Goal: Task Accomplishment & Management: Complete application form

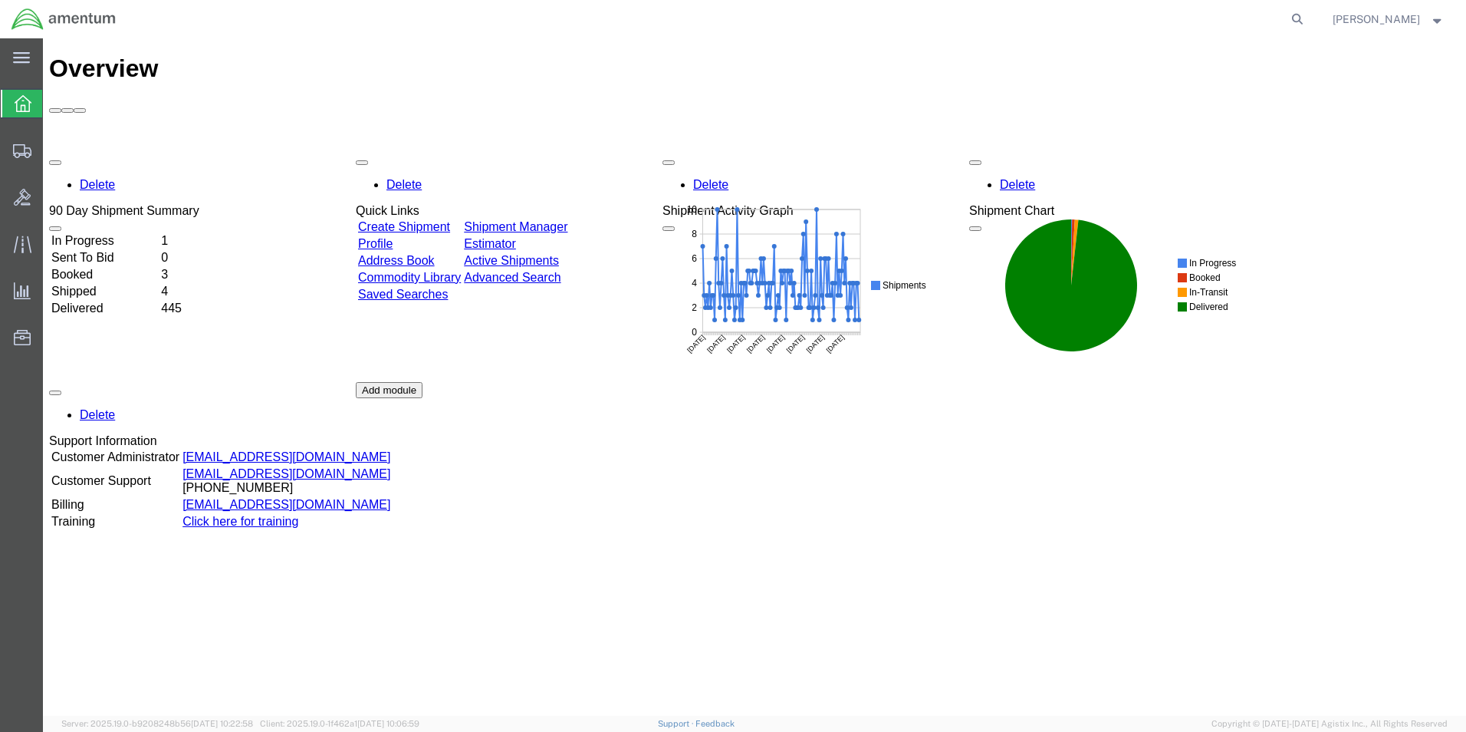
click at [407, 220] on link "Create Shipment" at bounding box center [404, 226] width 92 height 13
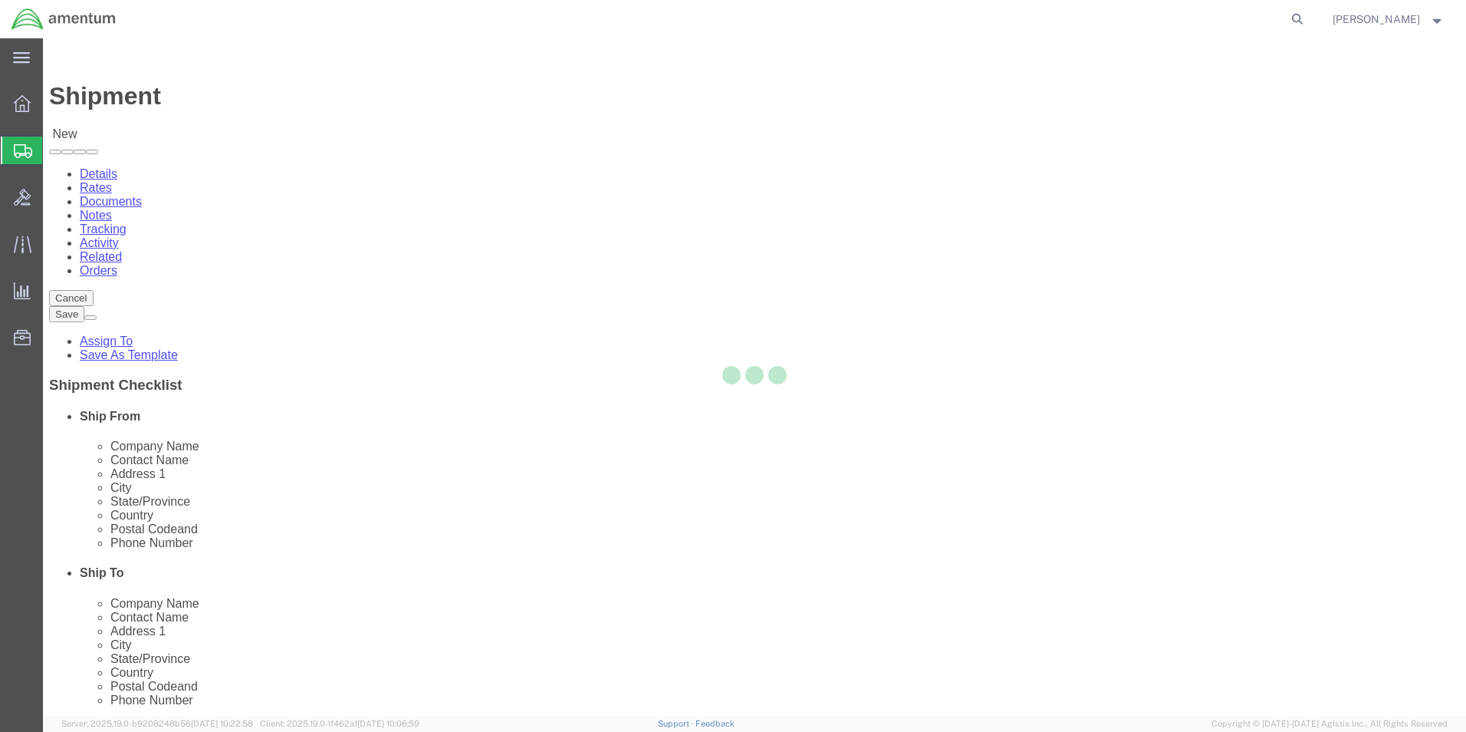
select select
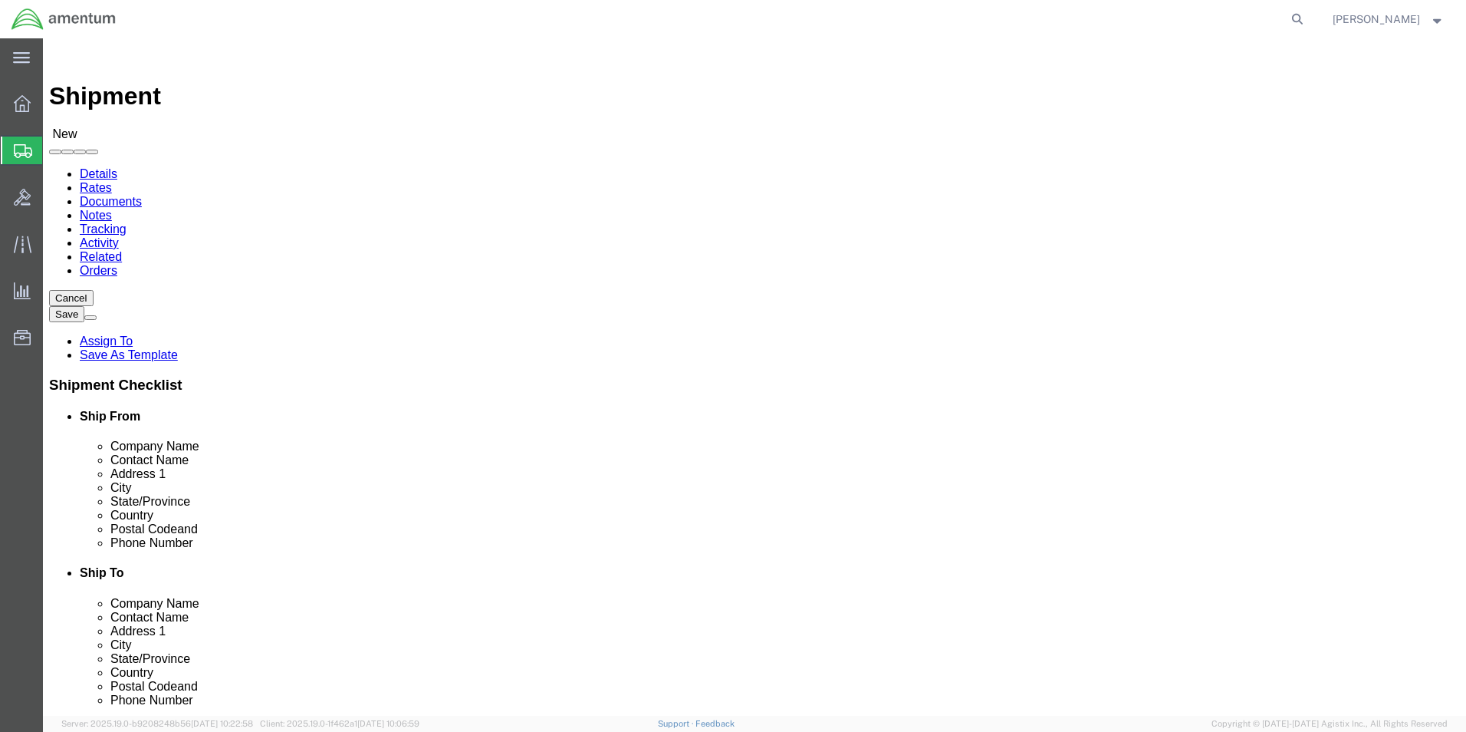
select select "MYPROFILE"
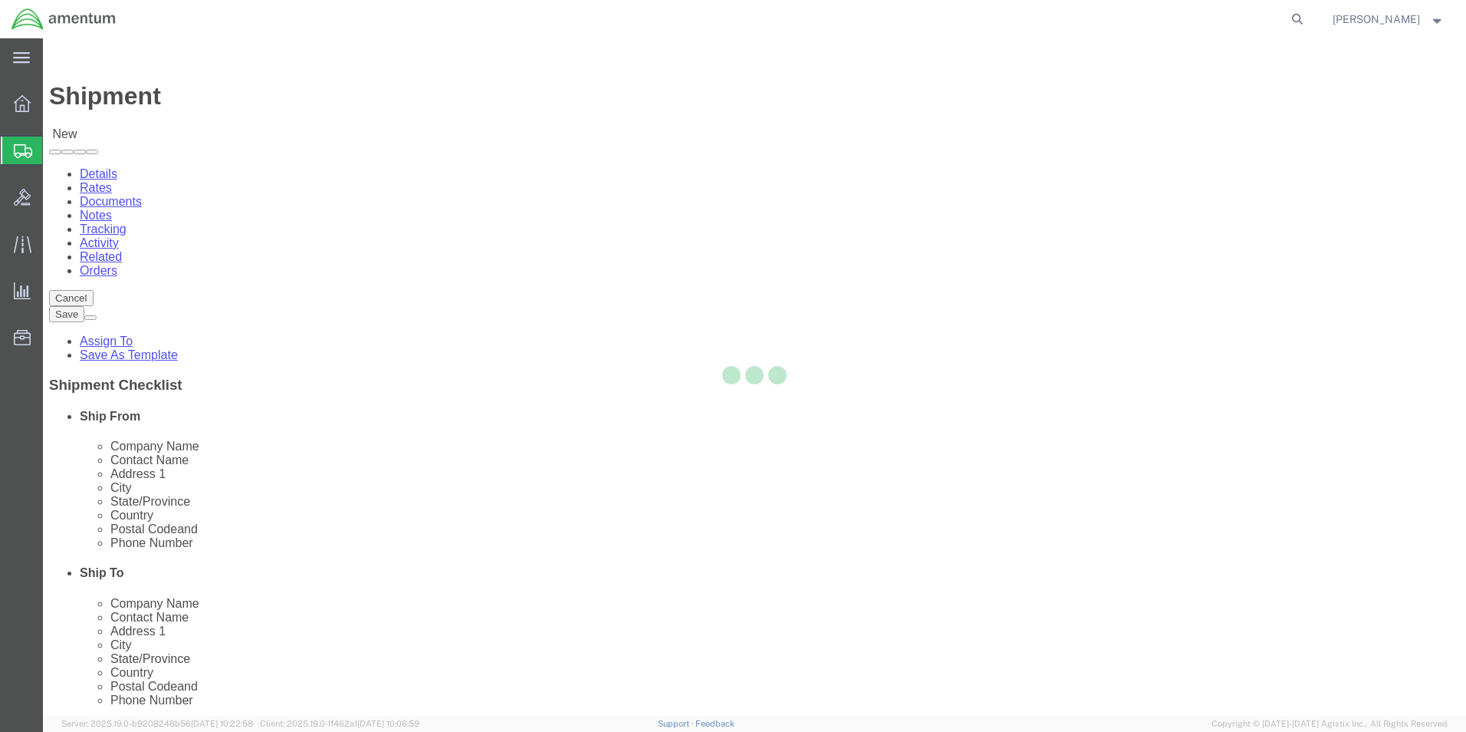
type input "Amentum Services, Inc."
type input "[PERSON_NAME]"
type input "5600 Air Cargo Road"
type input "[US_STATE][GEOGRAPHIC_DATA]"
type input "73159-1109"
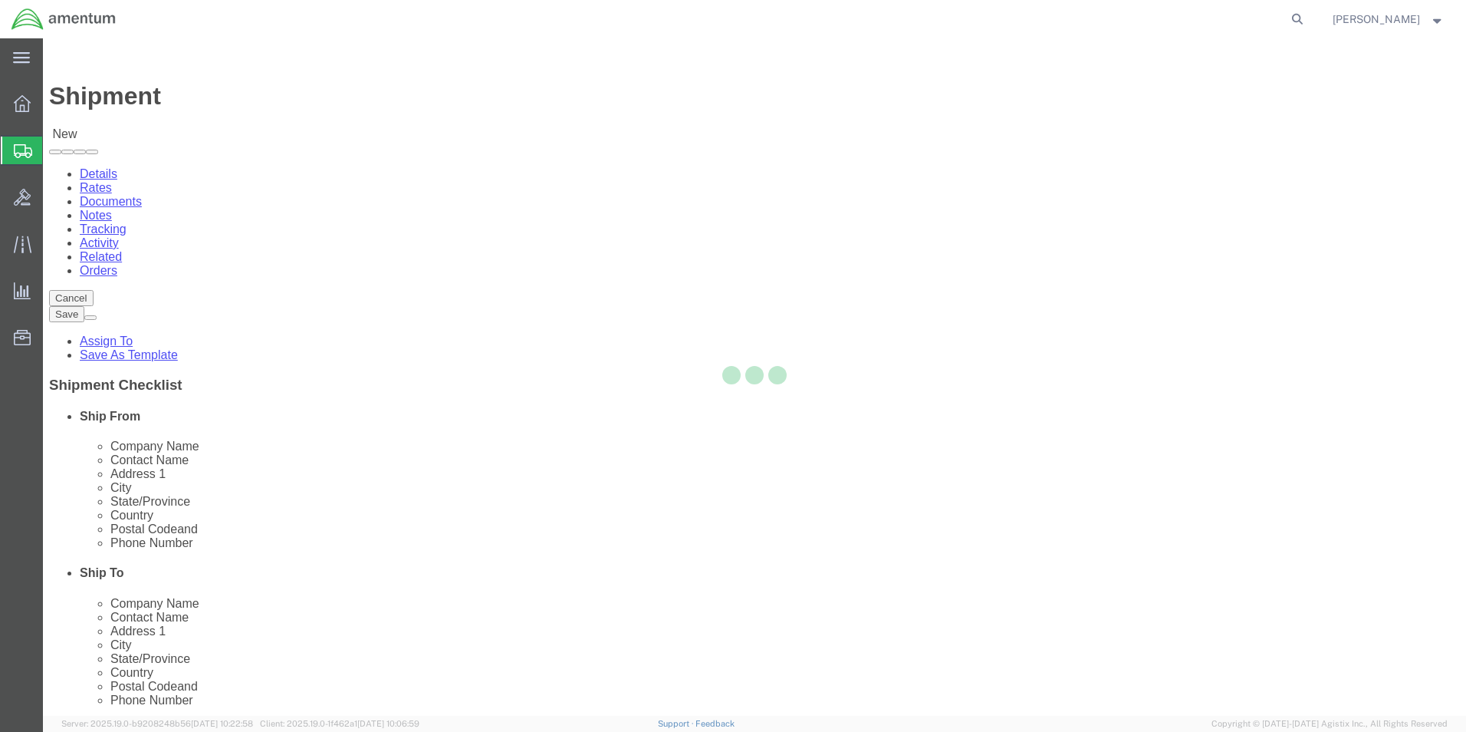
type input "[PHONE_NUMBER]"
type input "[PERSON_NAME][EMAIL_ADDRESS][PERSON_NAME][DOMAIN_NAME]"
checkbox input "true"
select select "OK"
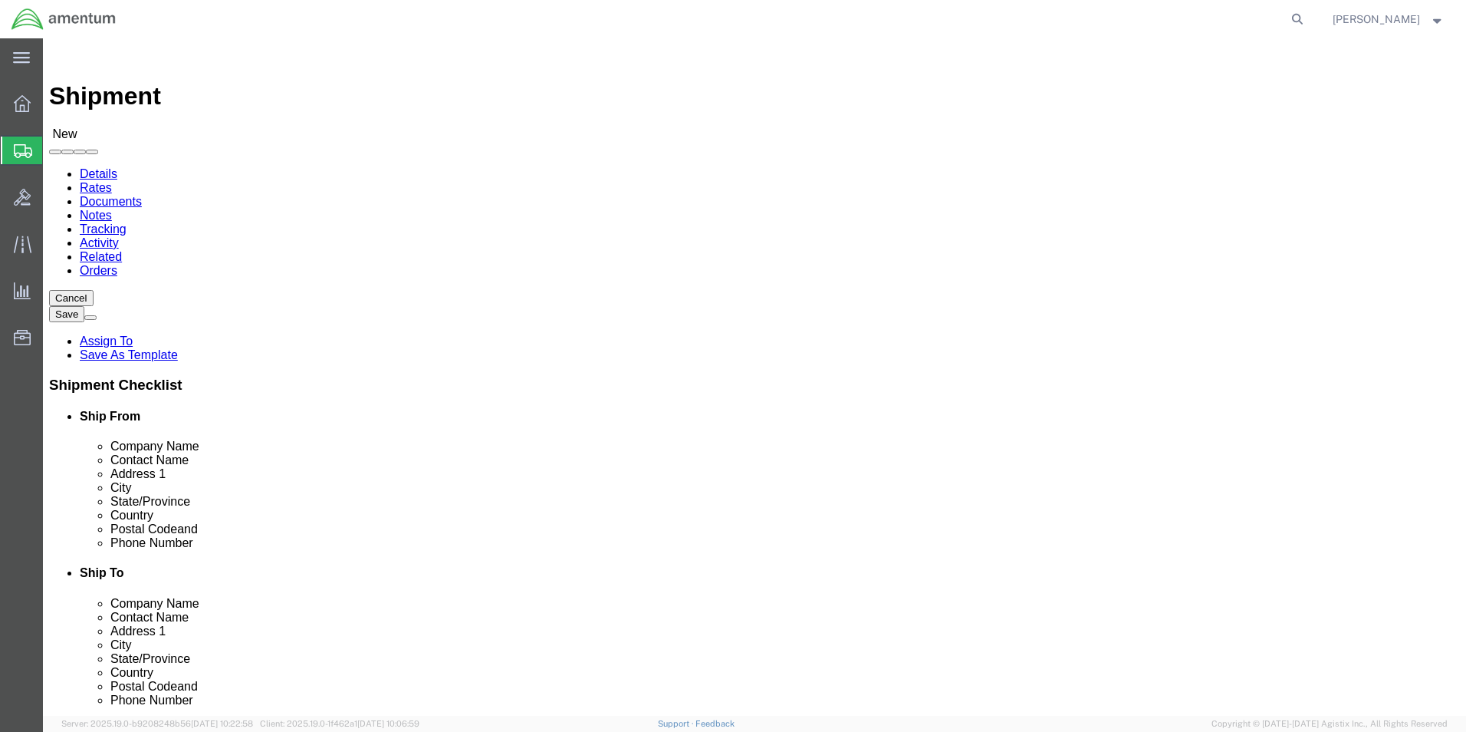
type input "wrs"
select select "49942"
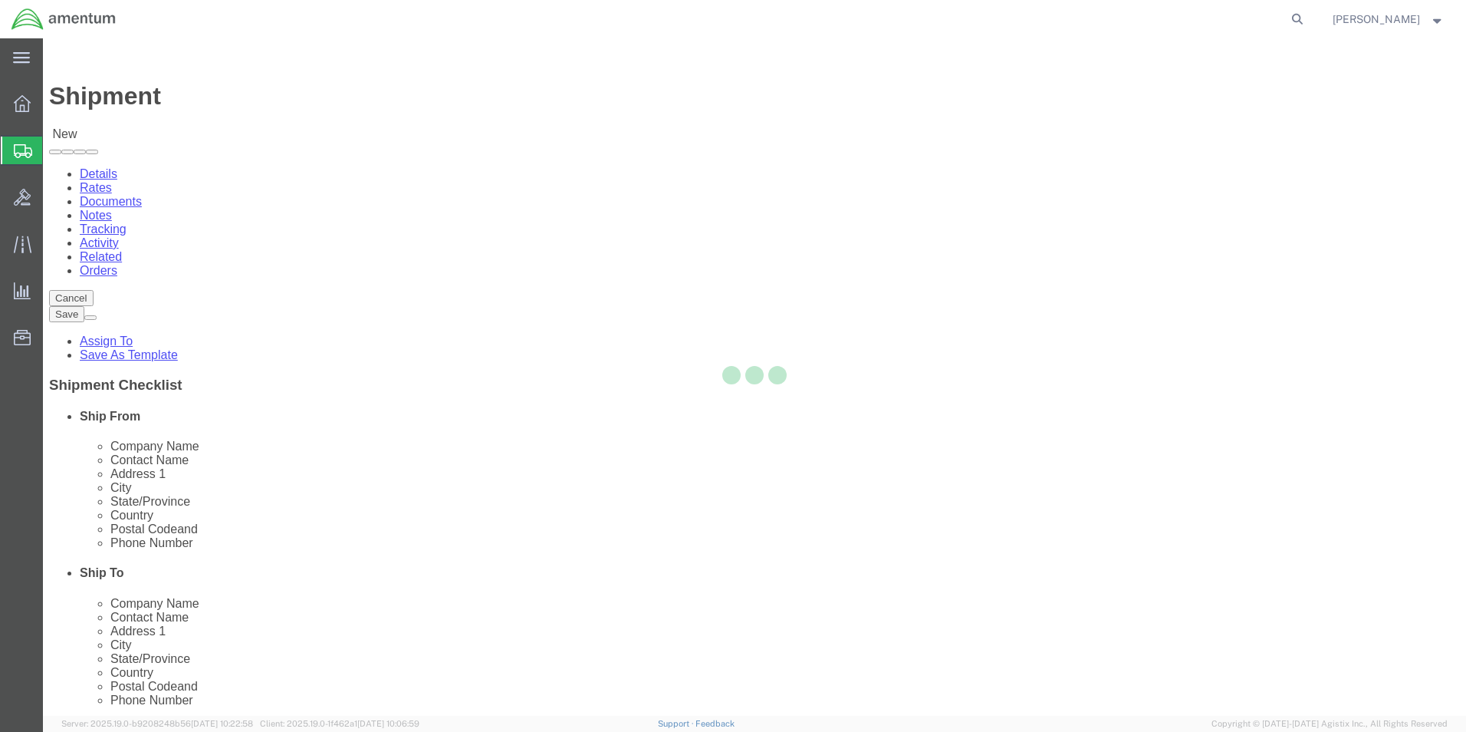
type input "Amentum Services, Inc"
type input "[PERSON_NAME]"
type input "Bldg. [STREET_ADDRESS][PERSON_NAME]"
type input "[GEOGRAPHIC_DATA]"
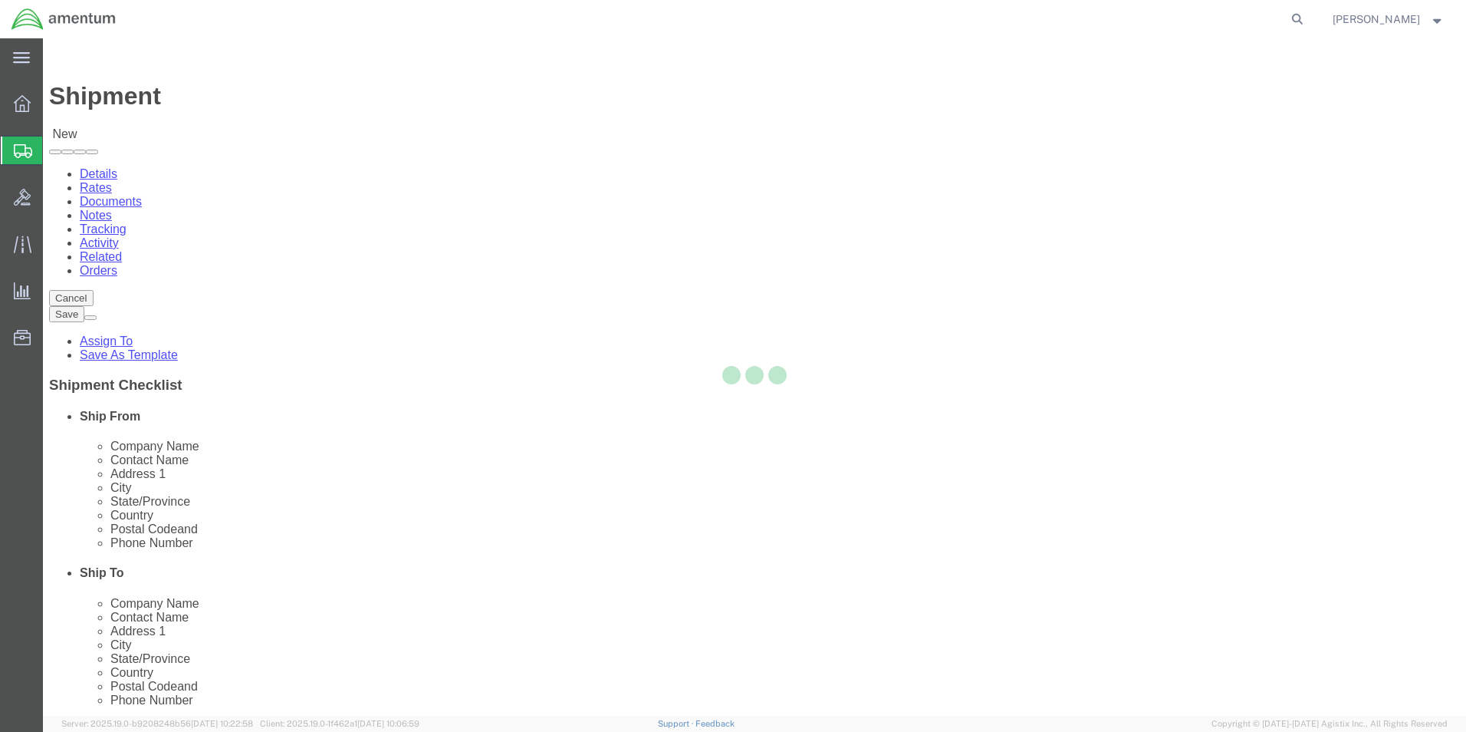
type input "92518"
type input "[PHONE_NUMBER]"
type input "7002"
type input "[EMAIL_ADDRESS][PERSON_NAME][DOMAIN_NAME]"
checkbox input "true"
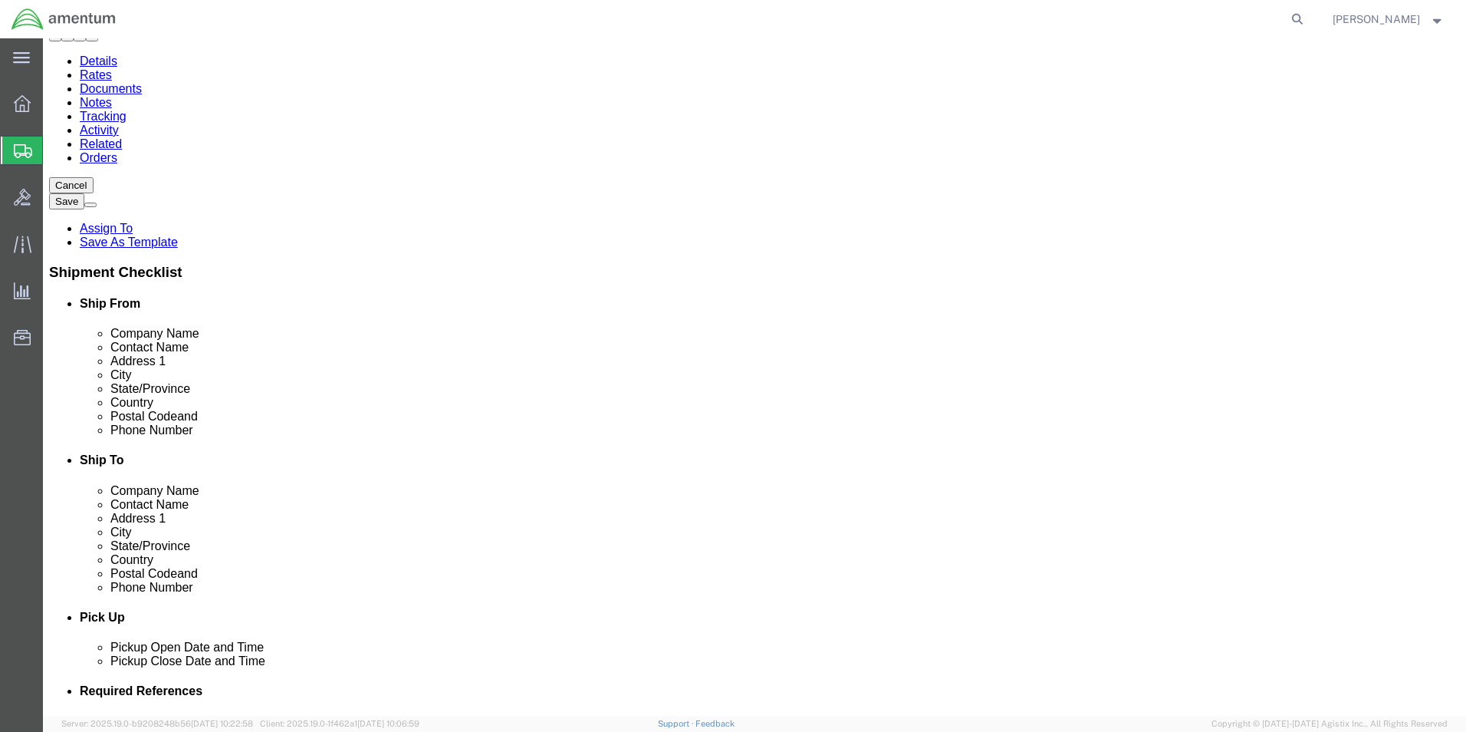
scroll to position [307, 0]
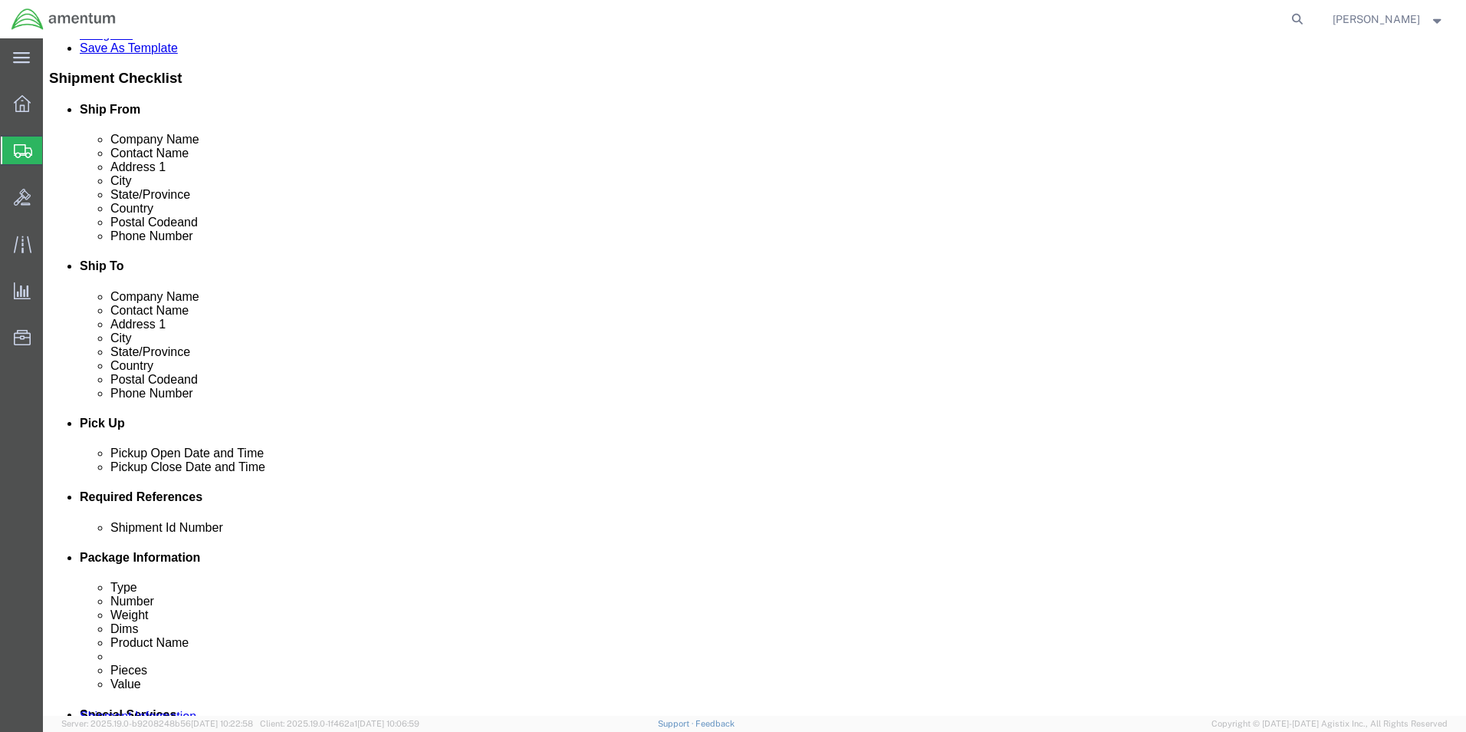
drag, startPoint x: 403, startPoint y: 490, endPoint x: 497, endPoint y: 501, distance: 94.9
click div "[DATE] 2:00 PM"
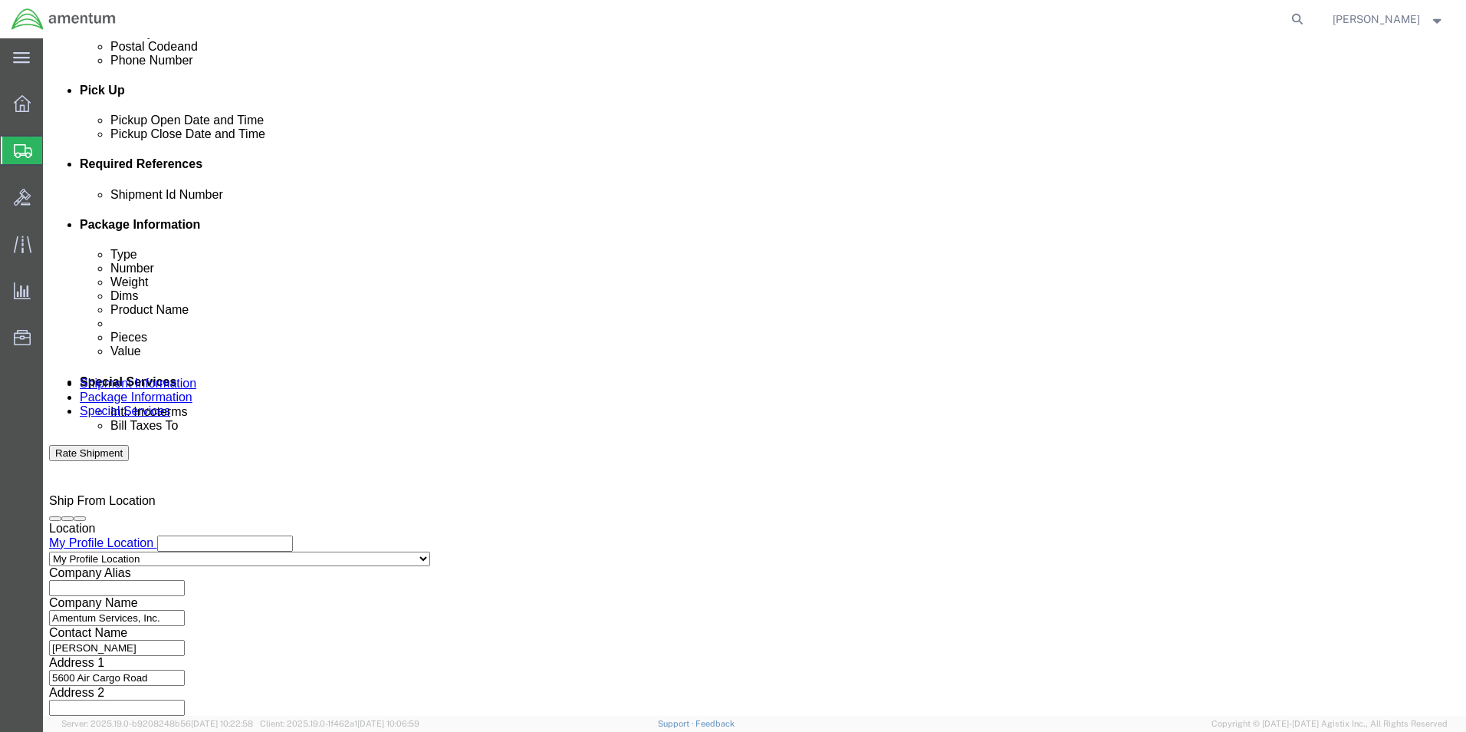
type input "3:00 PM"
click button "Apply"
click button "Add reference"
drag, startPoint x: 482, startPoint y: 309, endPoint x: 455, endPoint y: 312, distance: 27.0
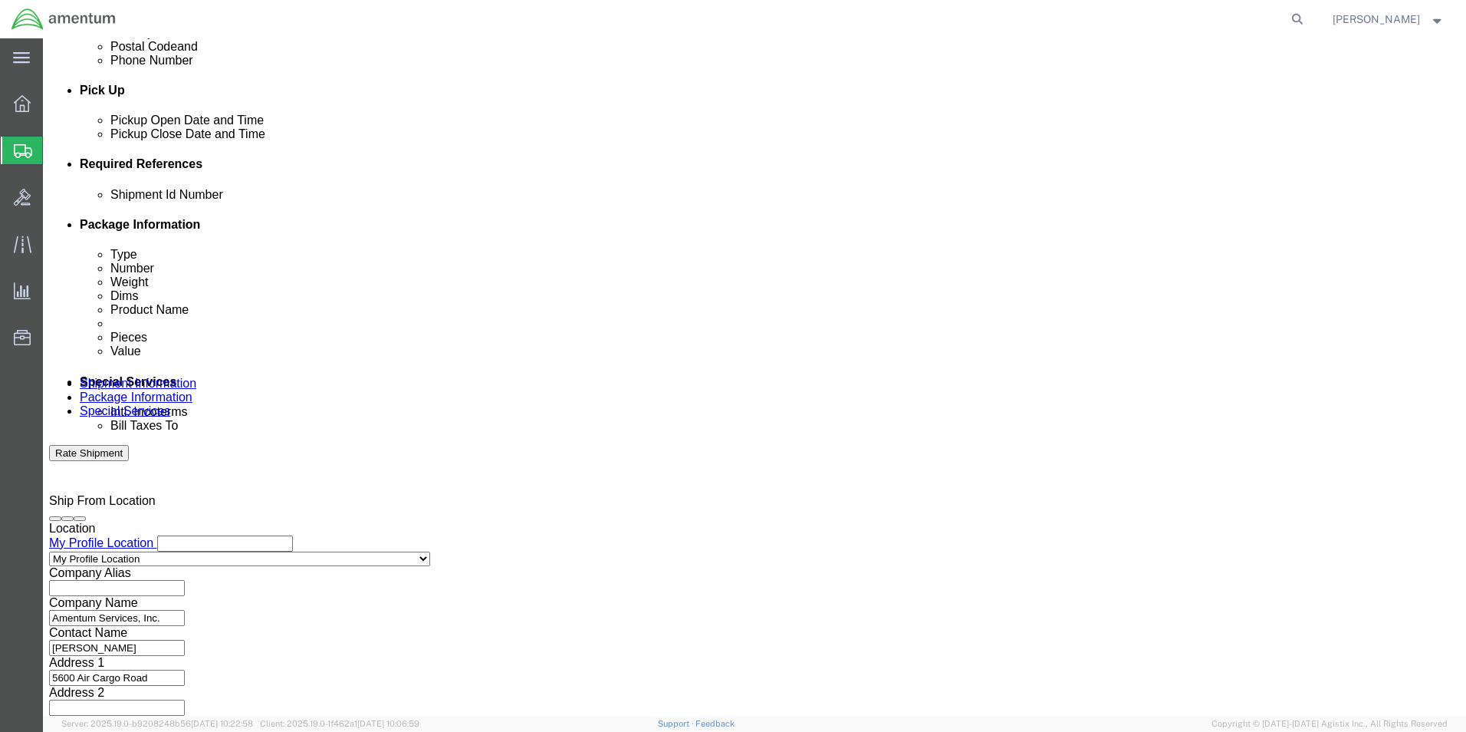
click select "Select Account Type Activity ID Airline Appointment Number ASN Batch Request # …"
select select "CUSTREF"
click select "Select Account Type Activity ID Airline Appointment Number ASN Batch Request # …"
drag, startPoint x: 820, startPoint y: 306, endPoint x: 816, endPoint y: 317, distance: 11.4
click select "Select Account Type Activity ID Airline Appointment Number ASN Batch Request # …"
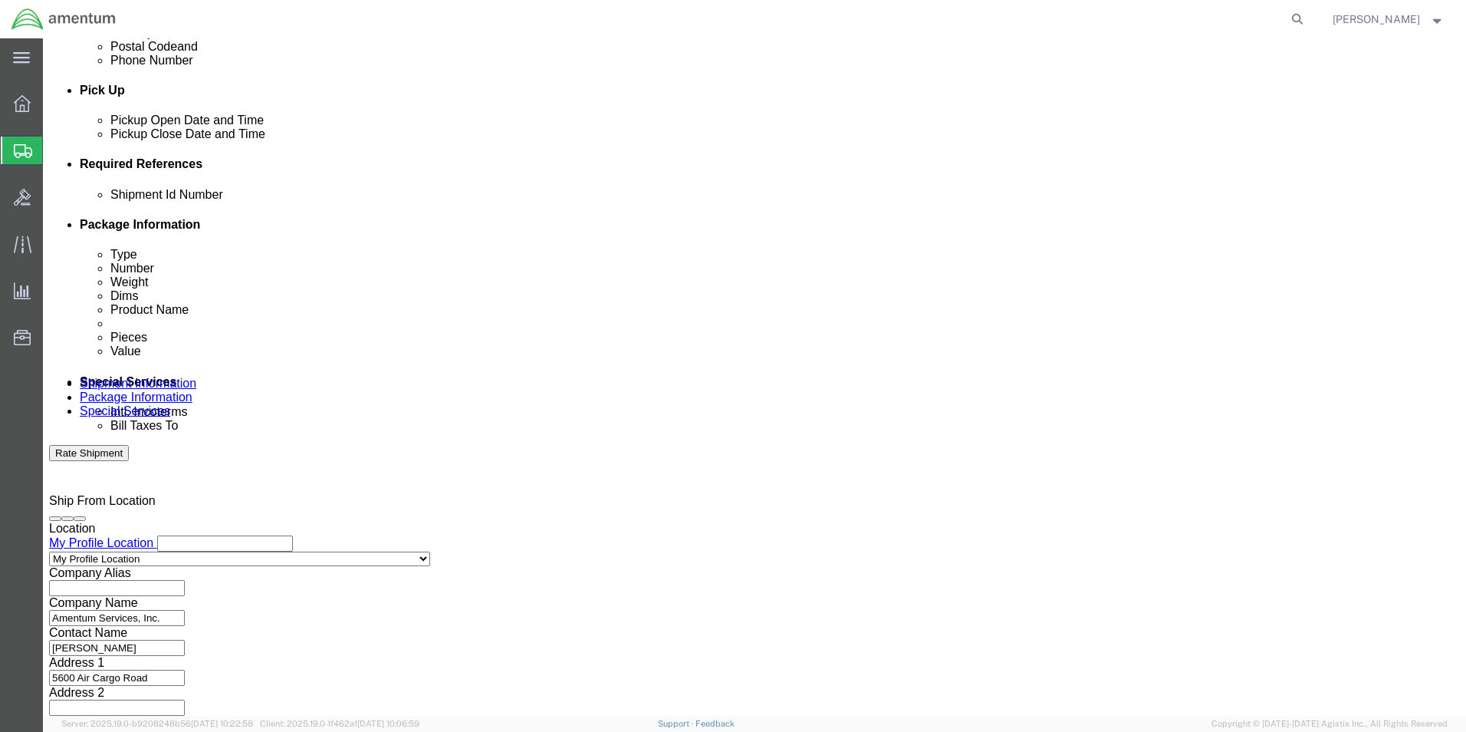
select select "DEPT"
click select "Select Account Type Activity ID Airline Appointment Number ASN Batch Request # …"
click input "text"
type input "519-002711"
click input "text"
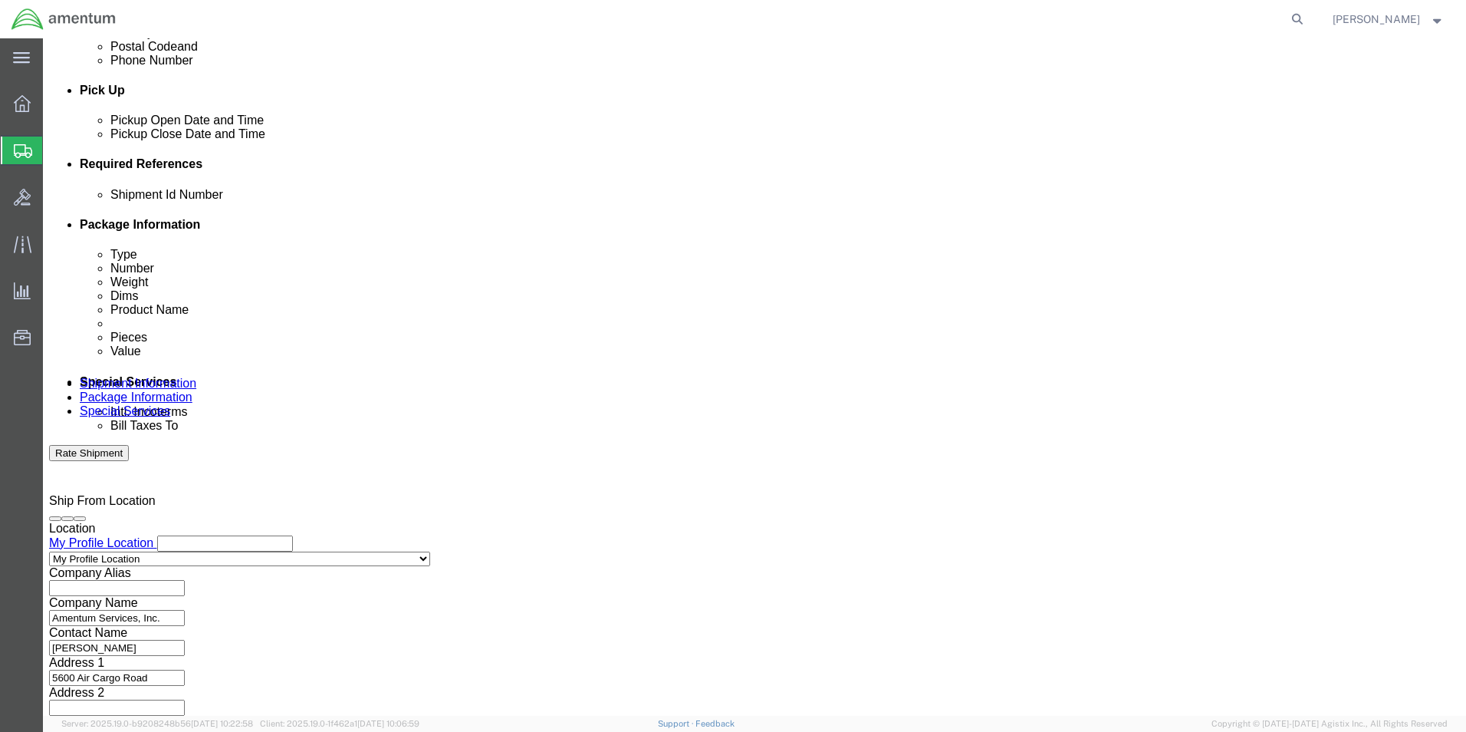
type input "519-002711"
type input "c"
type input "CBP"
click button "Continue"
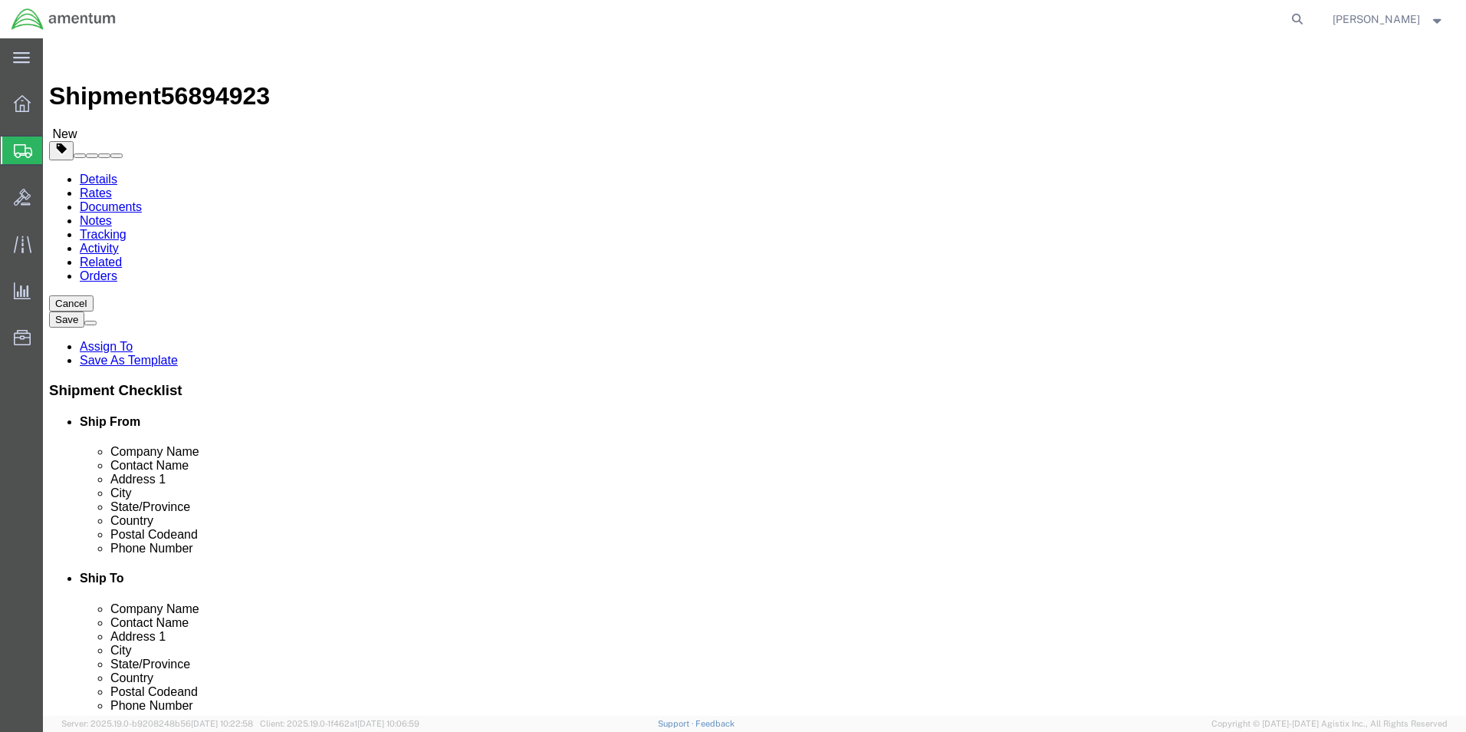
click select "Select BCK Boxes Bale(s) Basket(s) Bolt(s) Bottle(s) Buckets Bulk Bundle(s) Can…"
select select "SBX"
click select "Select BCK Boxes Bale(s) Basket(s) Bolt(s) Bottle(s) Buckets Bulk Bundle(s) Can…"
type input "12.25"
type input "11.00"
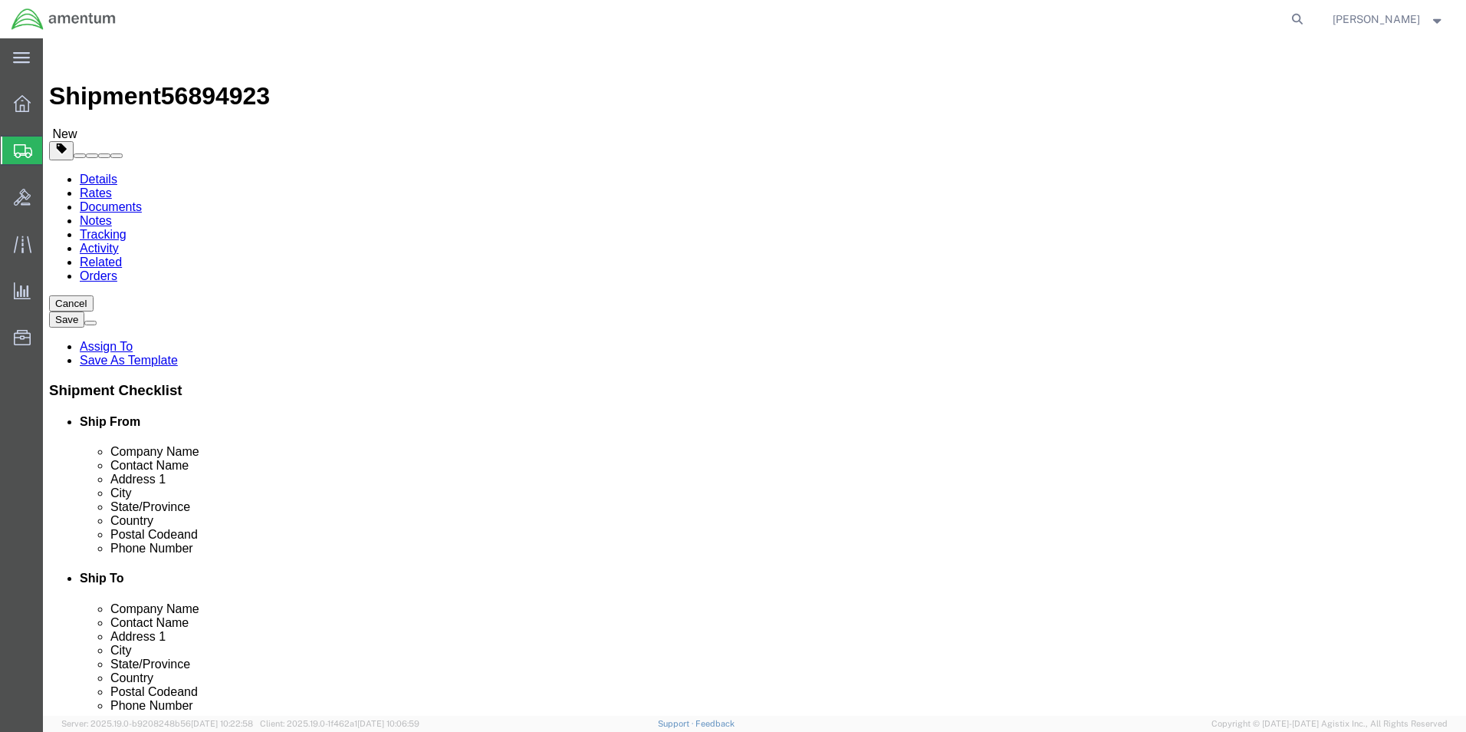
type input "1.50"
click input "0.00"
type input "1.00"
click link "Add Content"
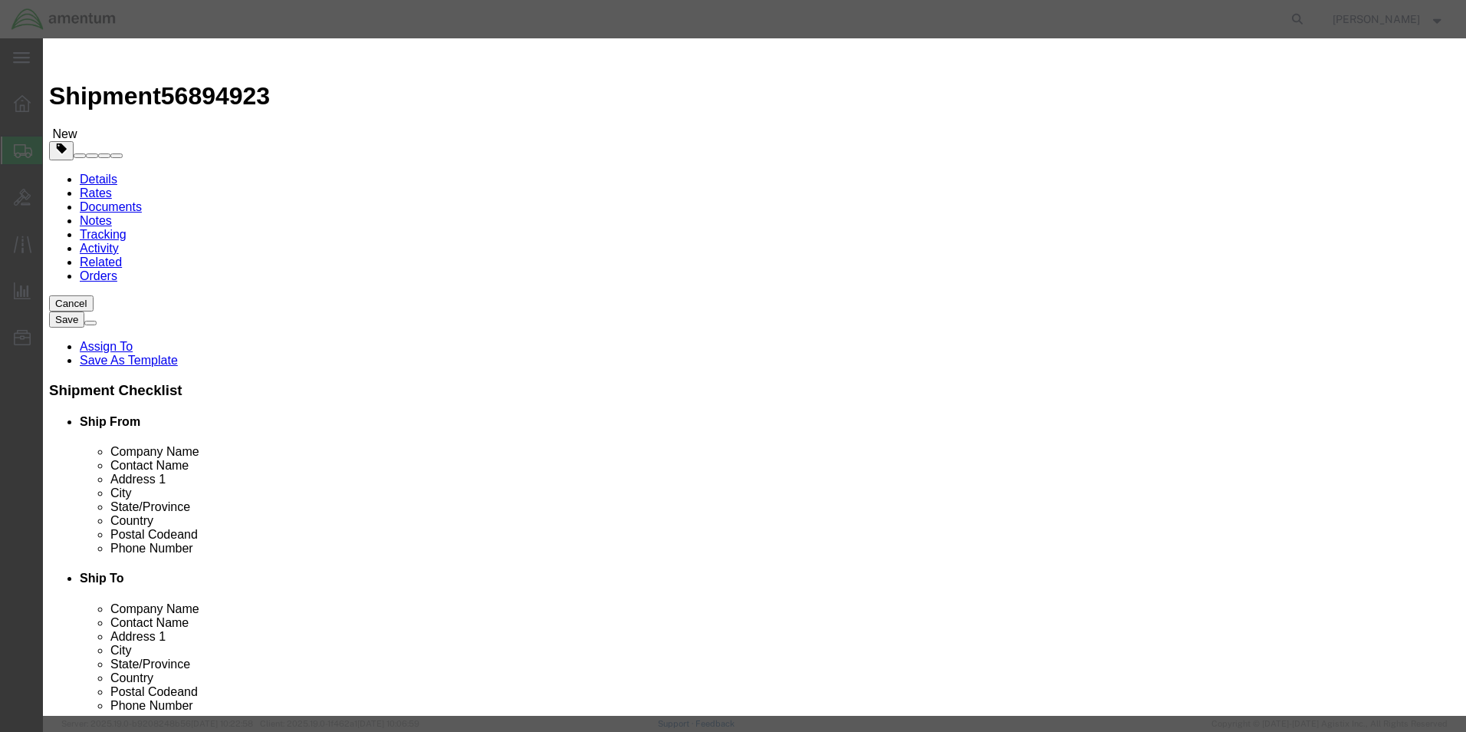
click div "Commodity library"
click input "text"
type input "PLATE ASSY."
type input "1.00"
type input "250.00"
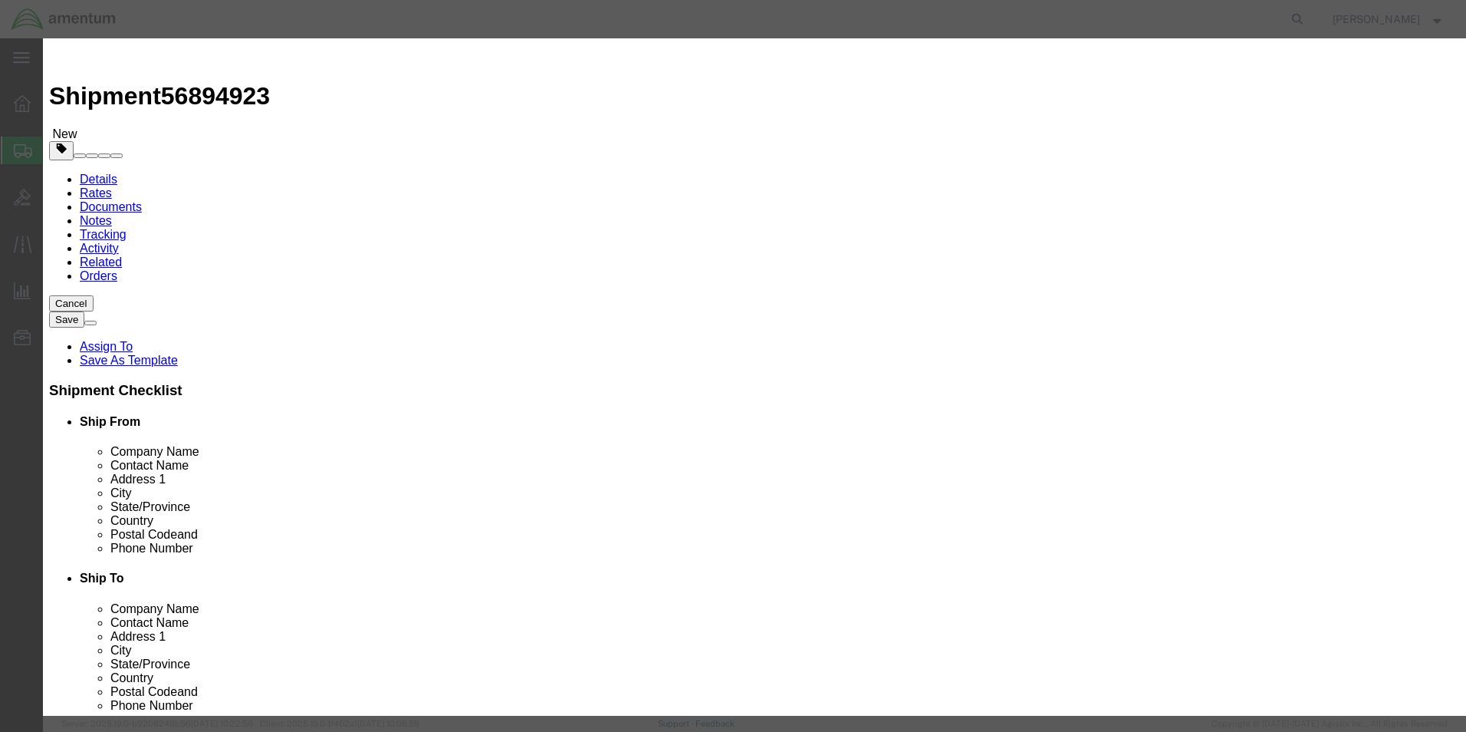
click button "Save & Close"
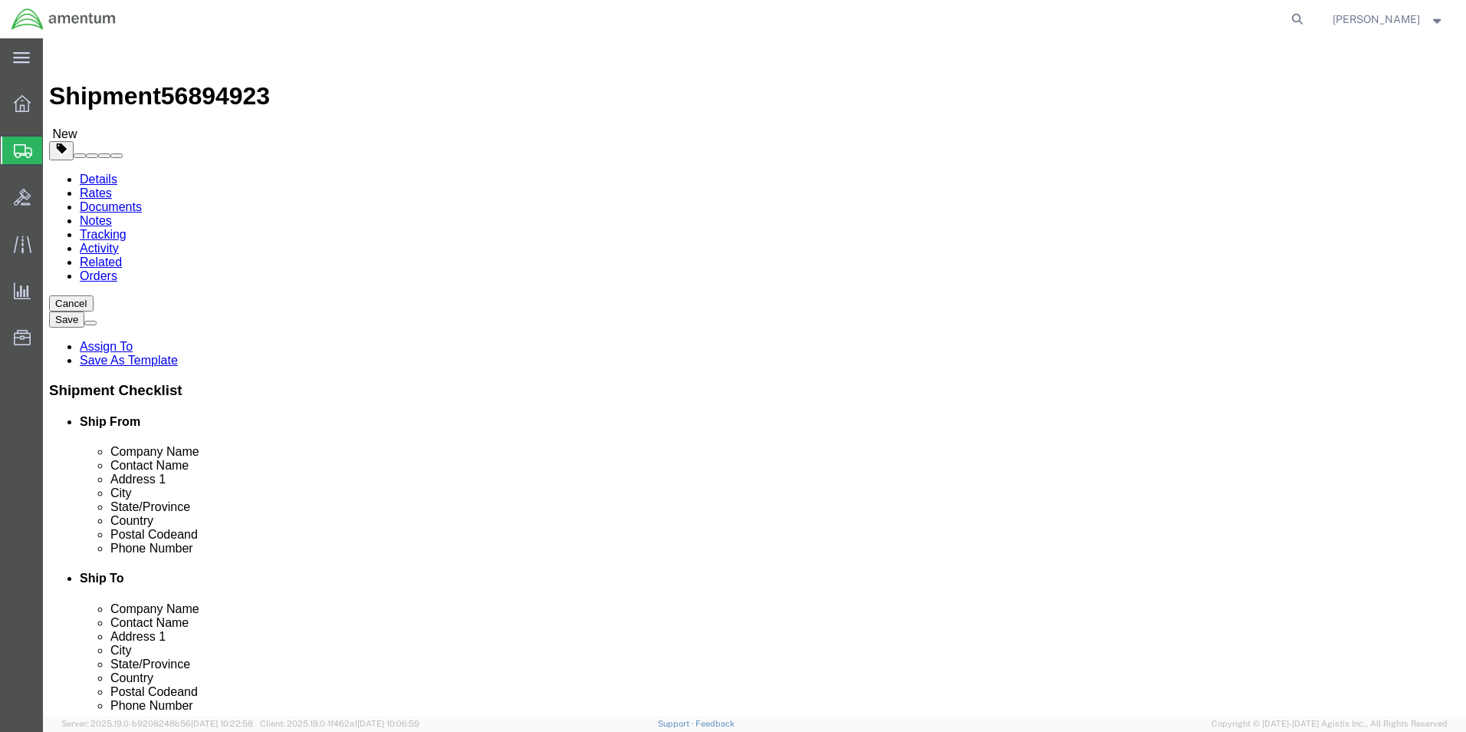
click button "Rate Shipment"
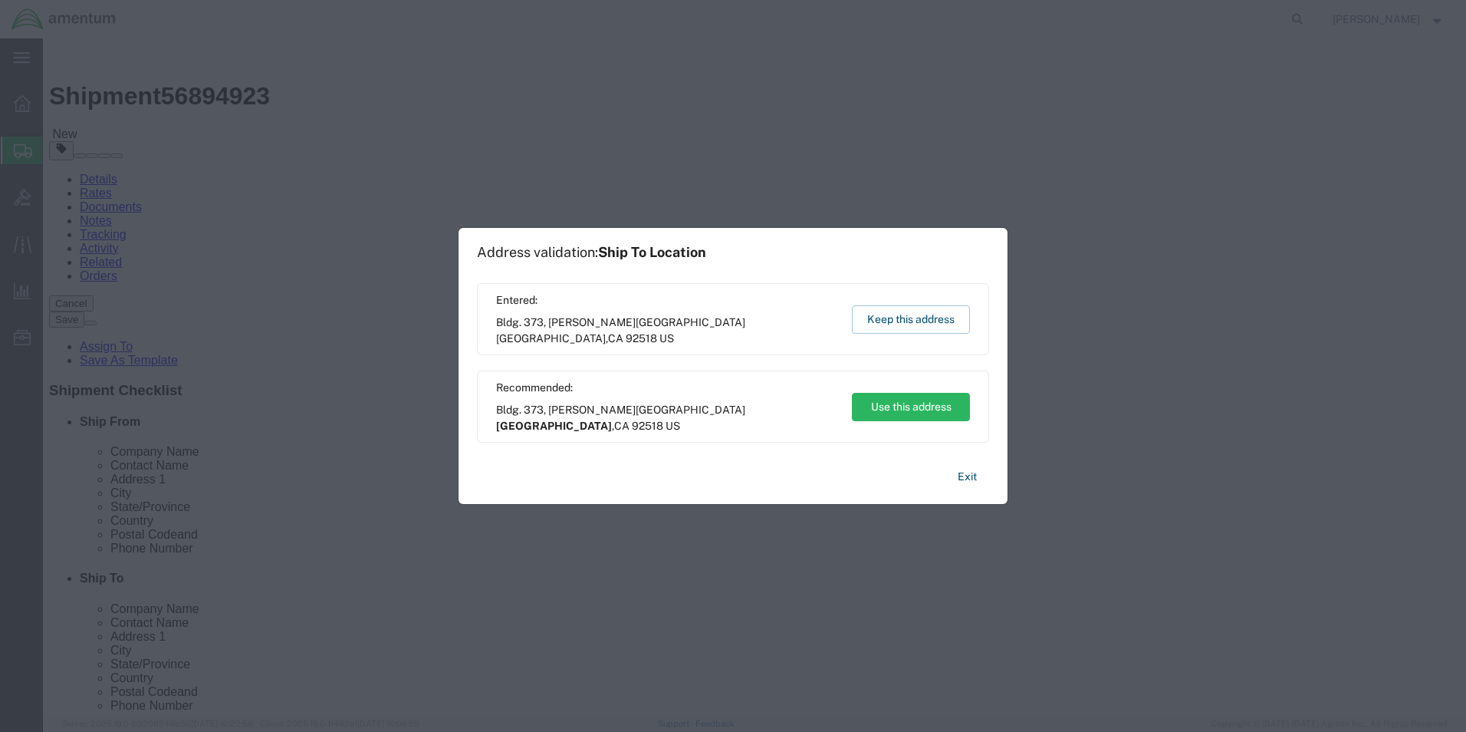
click at [909, 403] on button "Use this address" at bounding box center [911, 407] width 118 height 28
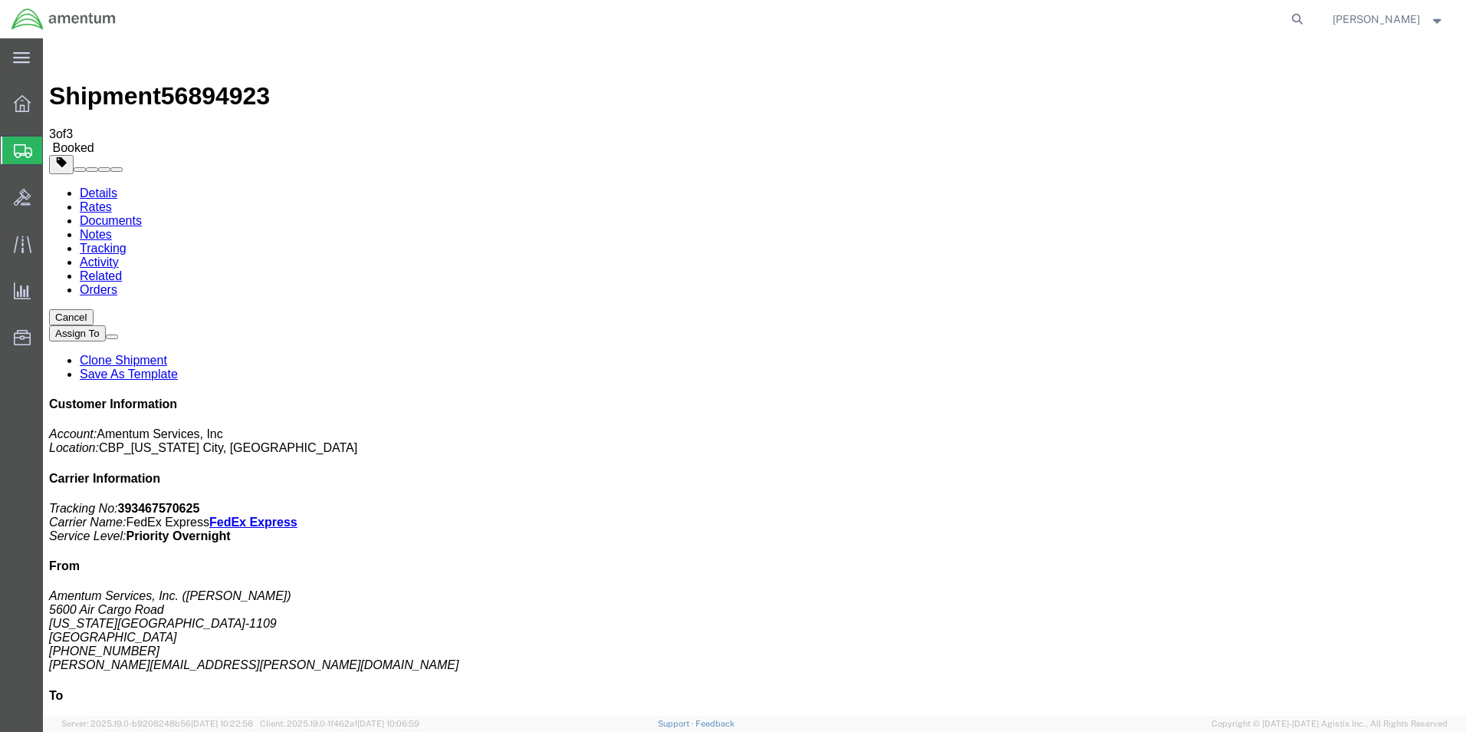
drag, startPoint x: 641, startPoint y: 270, endPoint x: 641, endPoint y: 245, distance: 24.5
click at [13, 49] on div "main_menu Created with Sketch." at bounding box center [21, 57] width 43 height 38
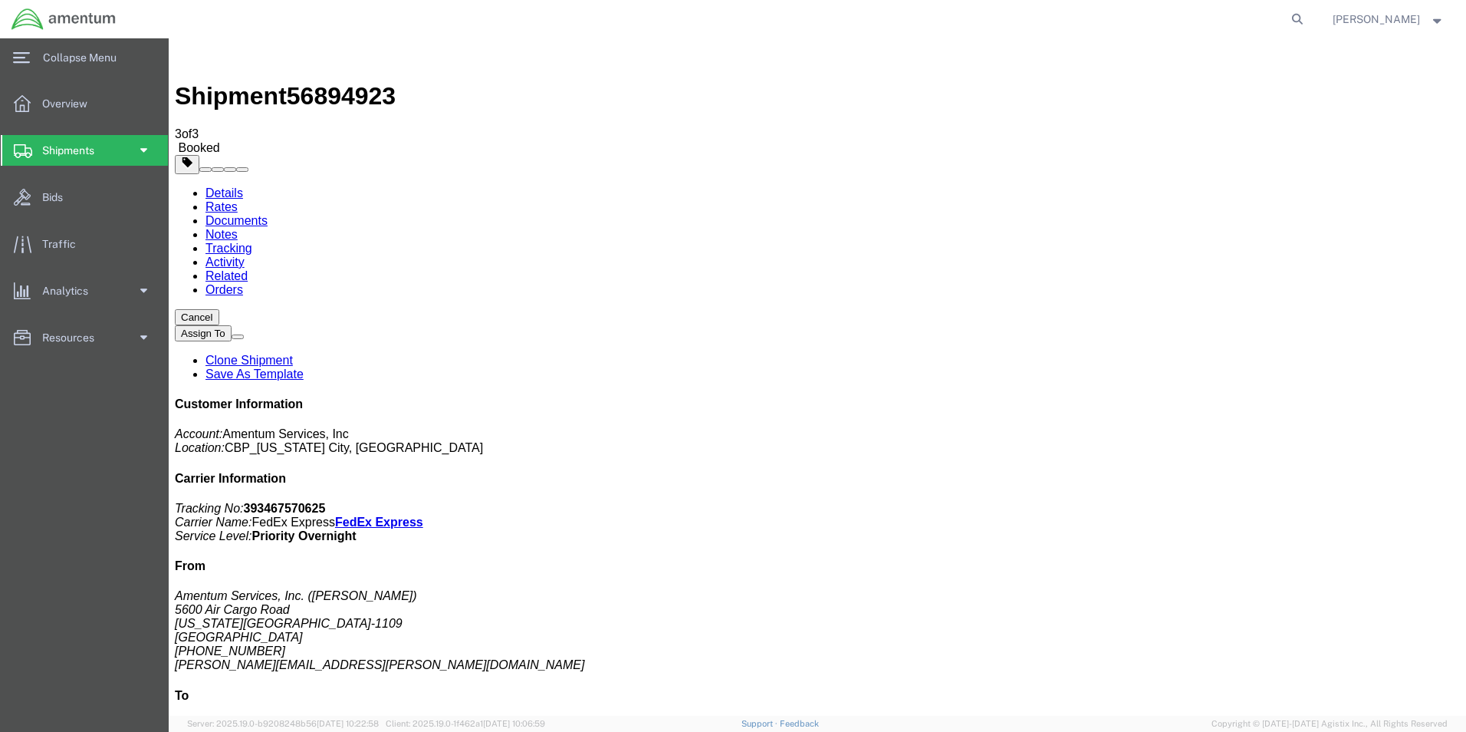
click at [148, 150] on link "Shipments" at bounding box center [84, 150] width 167 height 31
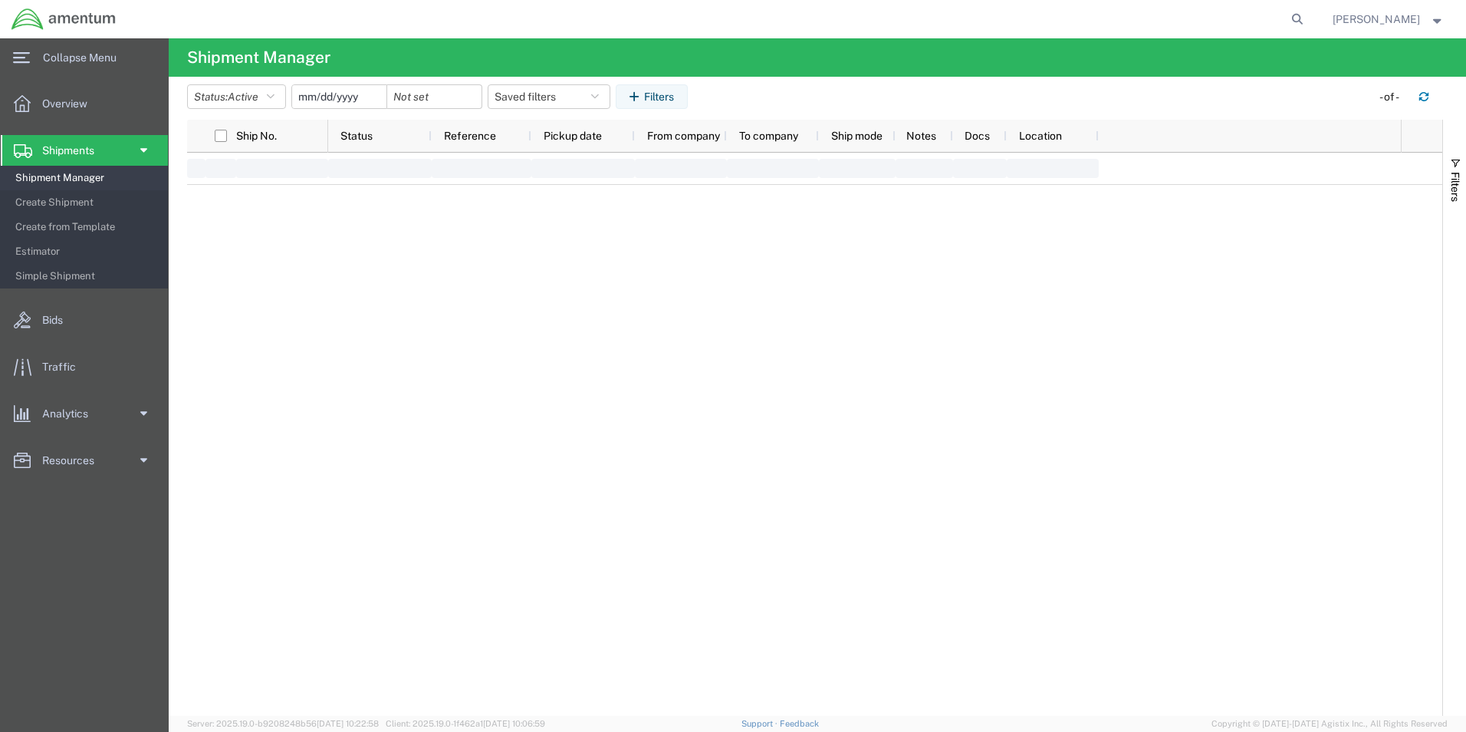
click at [62, 198] on span "Create Shipment" at bounding box center [86, 202] width 142 height 31
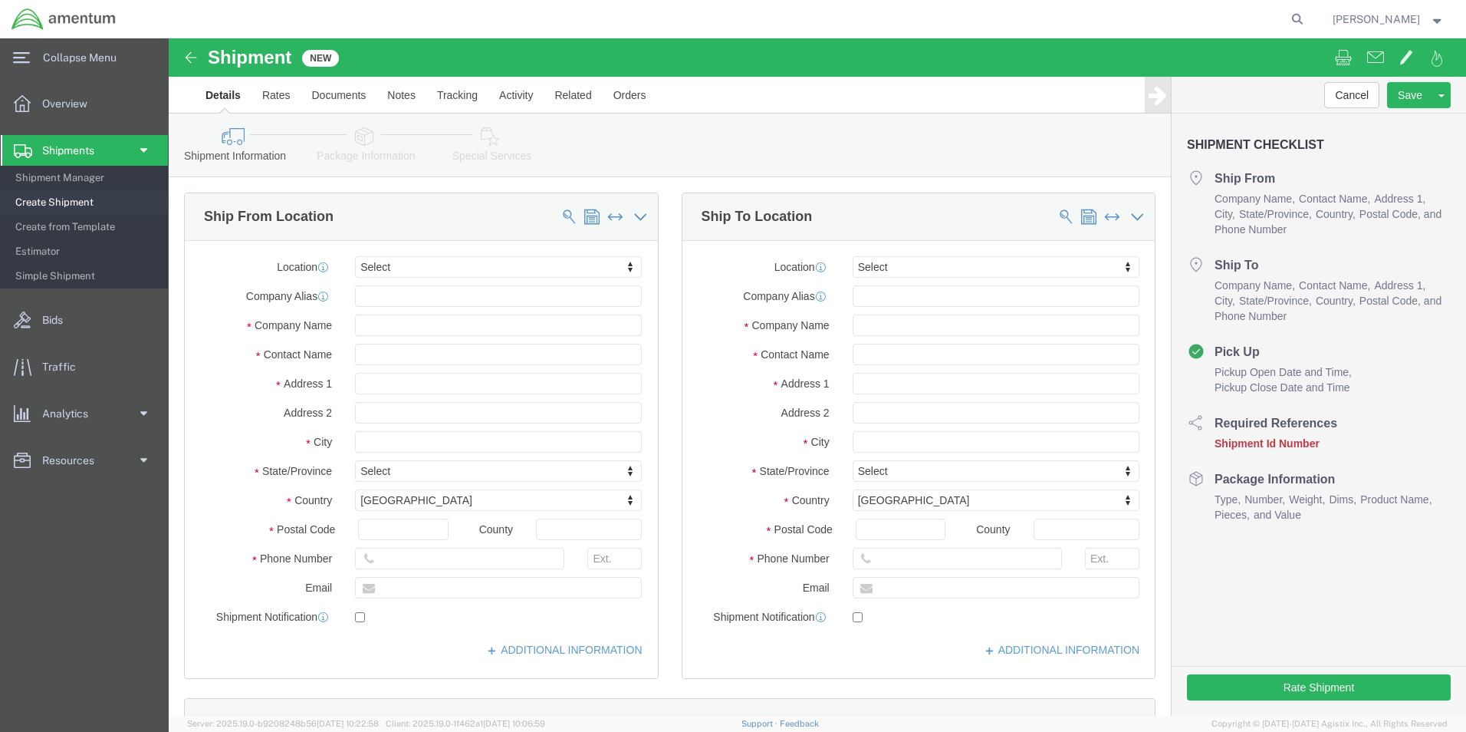
select select
click div "Location My Profile Location [PHONE_NUMBER] [PHONE_NUMBER] [PHONE_NUMBER] [PHON…"
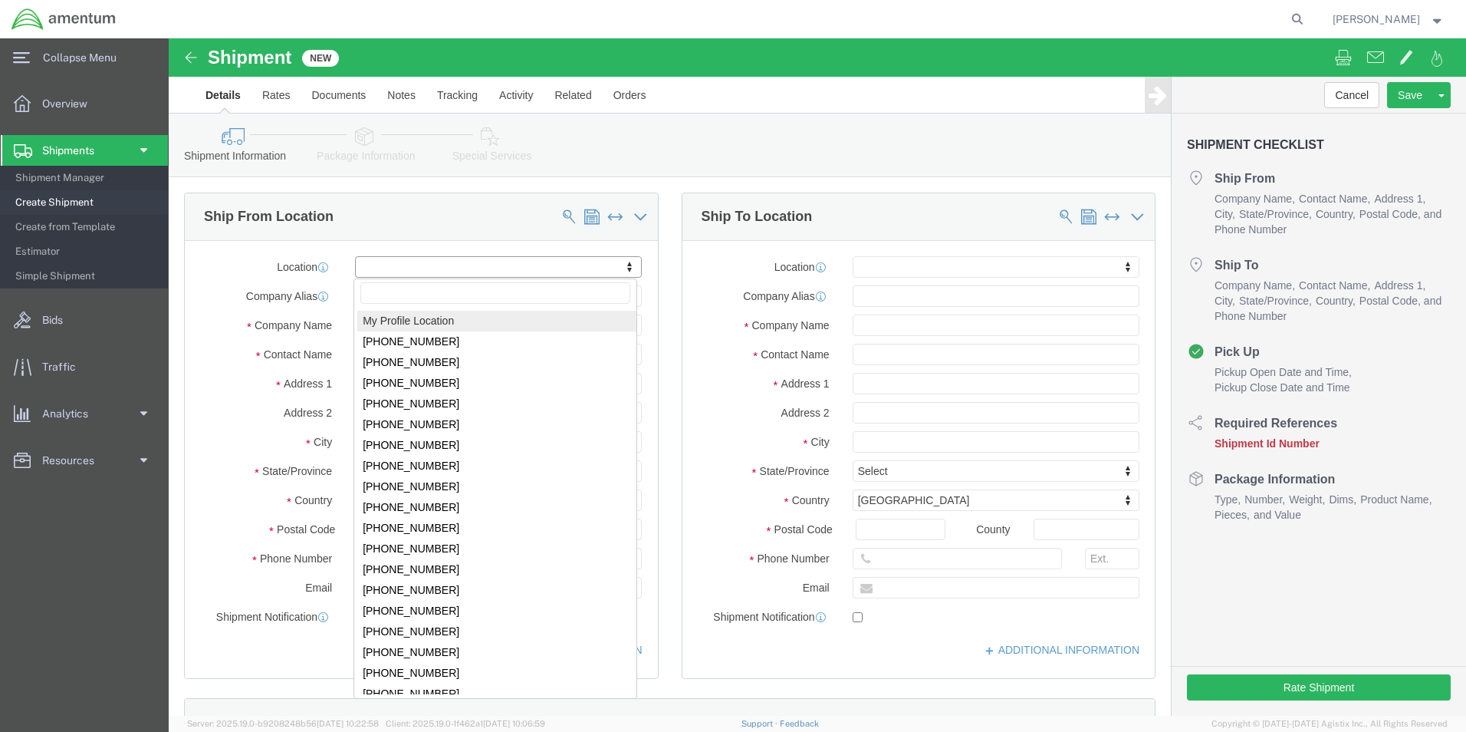
select select "MYPROFILE"
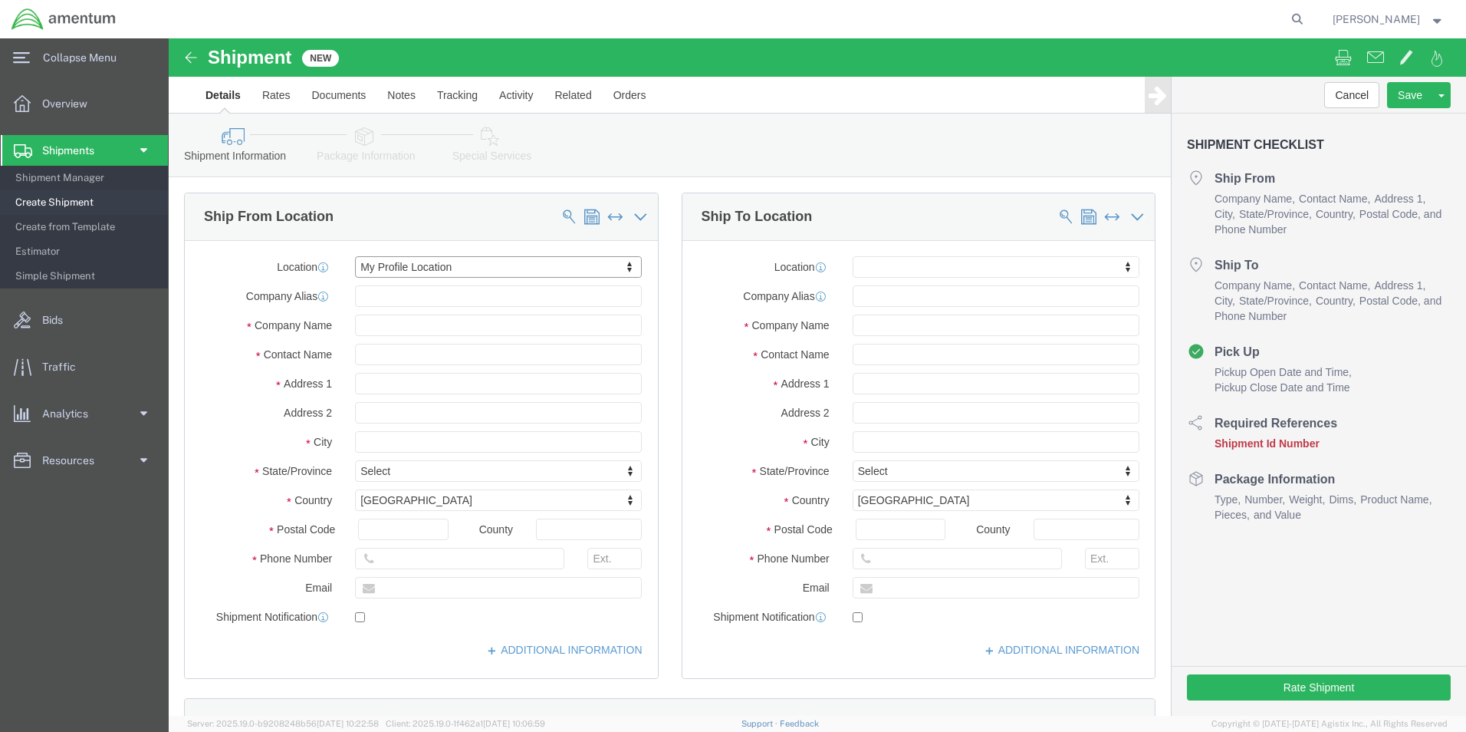
select select "OK"
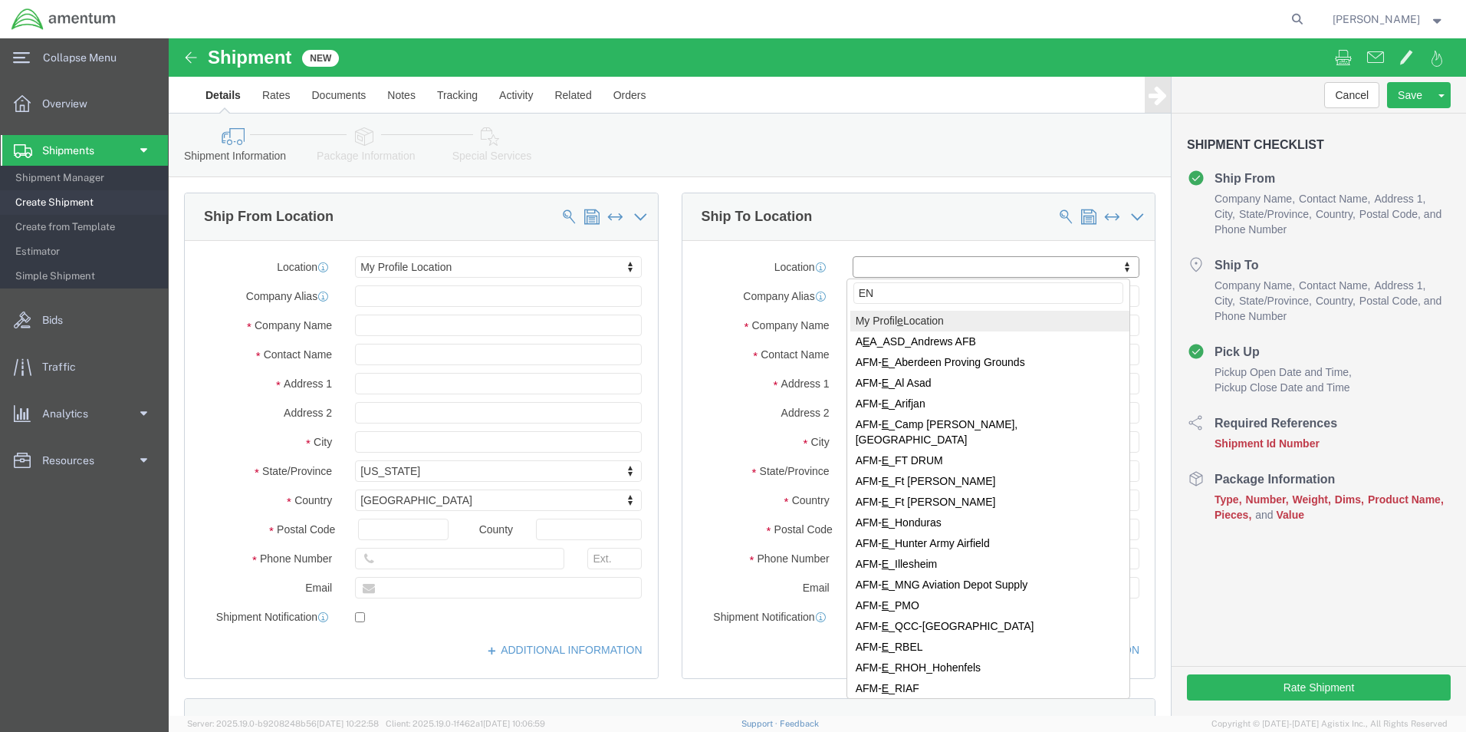
type input "ENO"
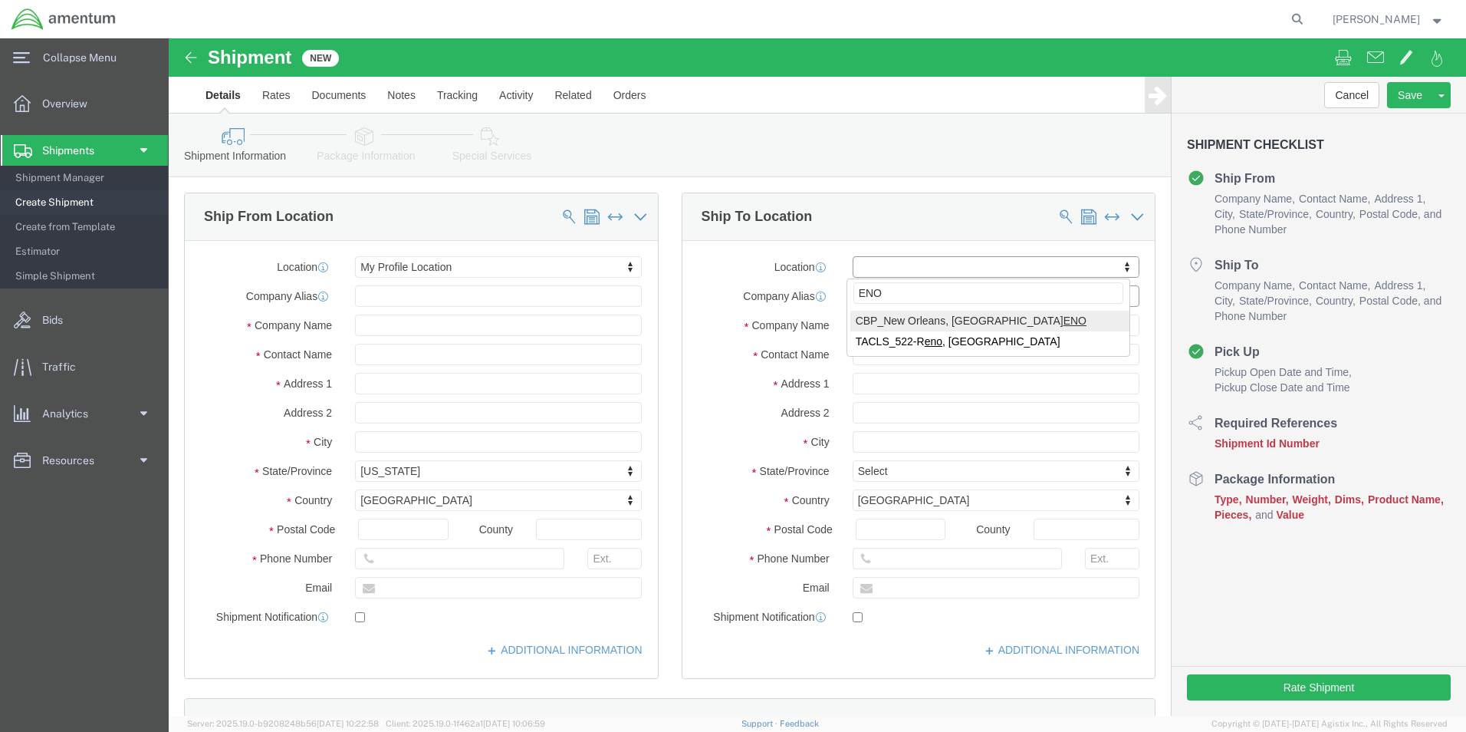
select select "49932"
select select "LA"
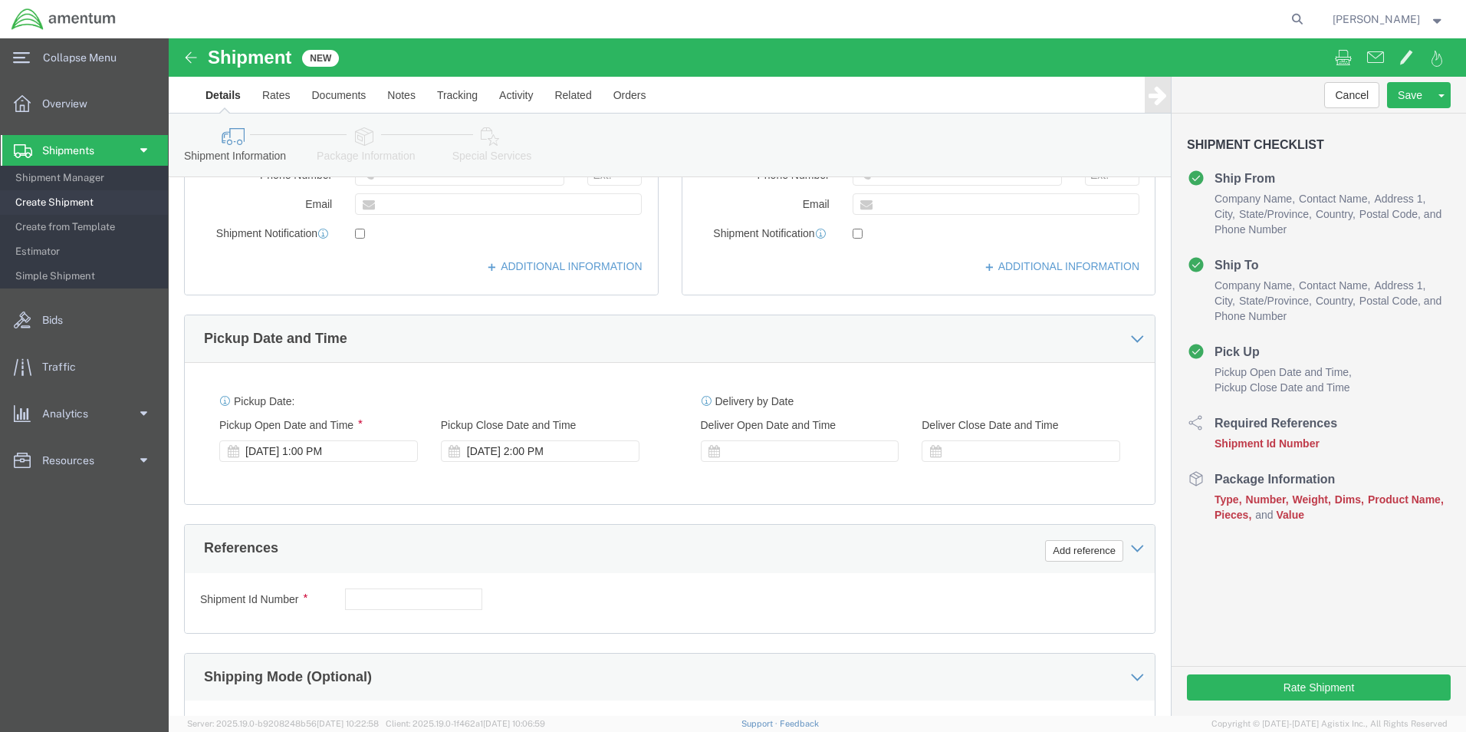
click div "[DATE] 2:00 PM"
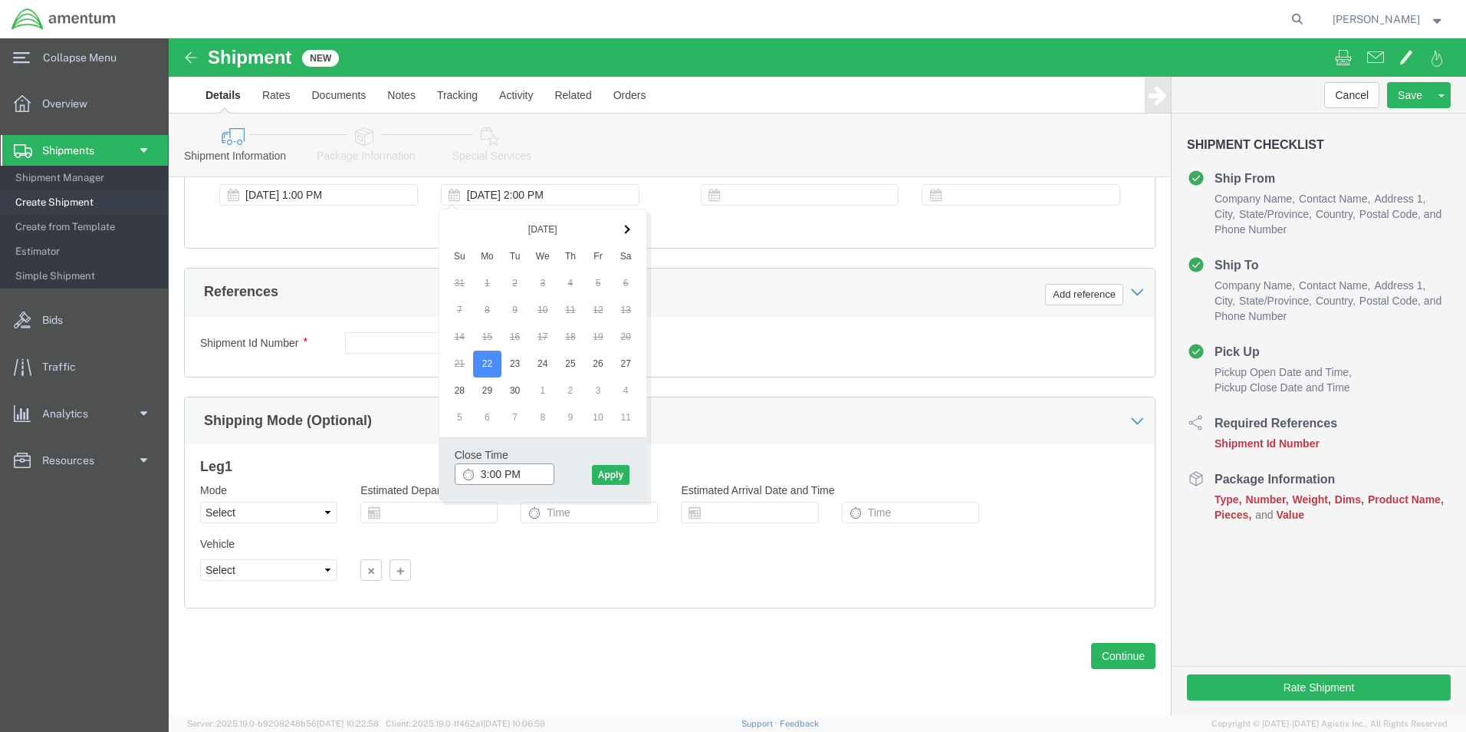
type input "3:00 PM"
click div "Close Time 3:00 PM [DATE] 2:00 PM - [DATE] 2:00 PM Cancel Apply"
drag, startPoint x: 454, startPoint y: 442, endPoint x: 488, endPoint y: 417, distance: 42.8
click button "Apply"
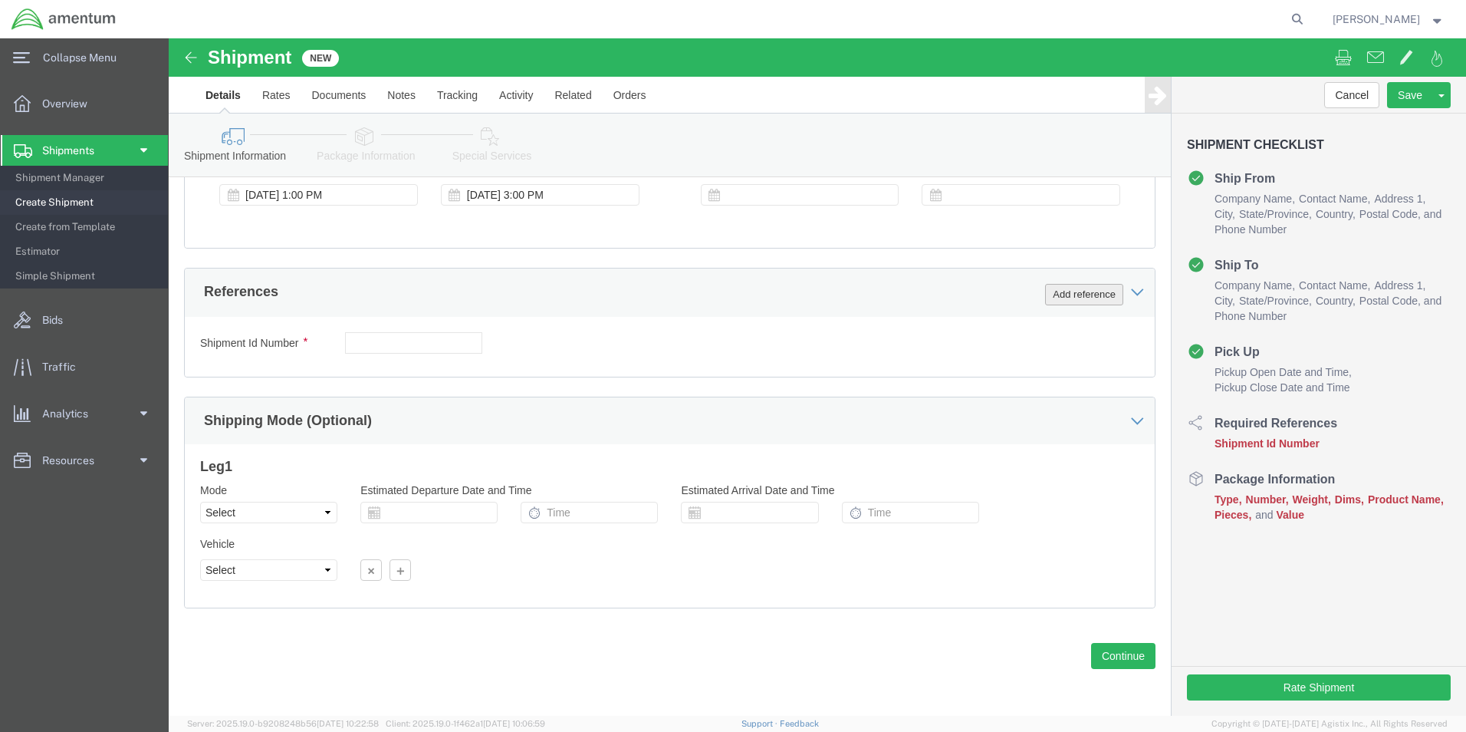
click button "Add reference"
drag, startPoint x: 768, startPoint y: 301, endPoint x: 753, endPoint y: 304, distance: 15.1
click select "Select Account Type Activity ID Airline Appointment Number ASN Batch Request # …"
select select "DEPT"
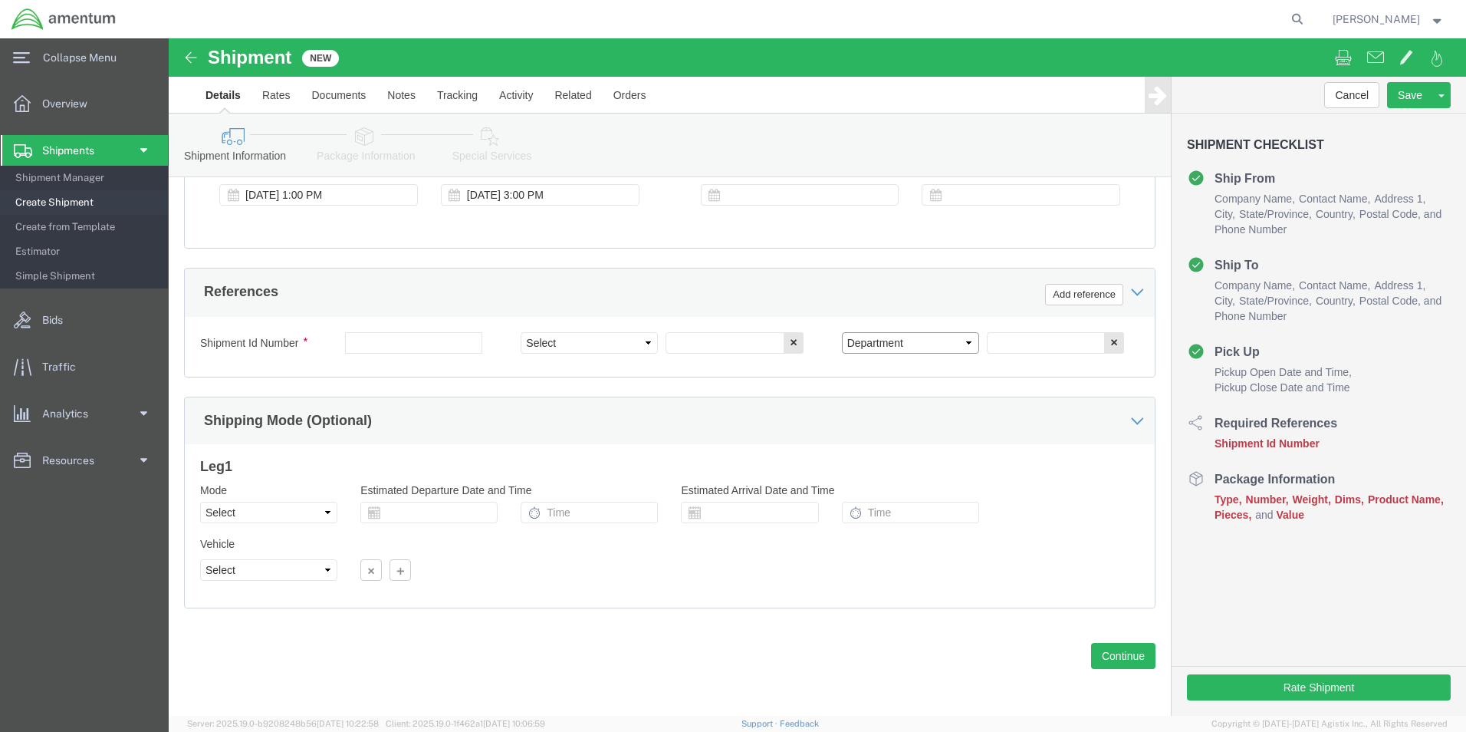
click select "Select Account Type Activity ID Airline Appointment Number ASN Batch Request # …"
select select "CUSTREF"
click select "Select Account Type Activity ID Airline Appointment Number ASN Batch Request # …"
click input "text"
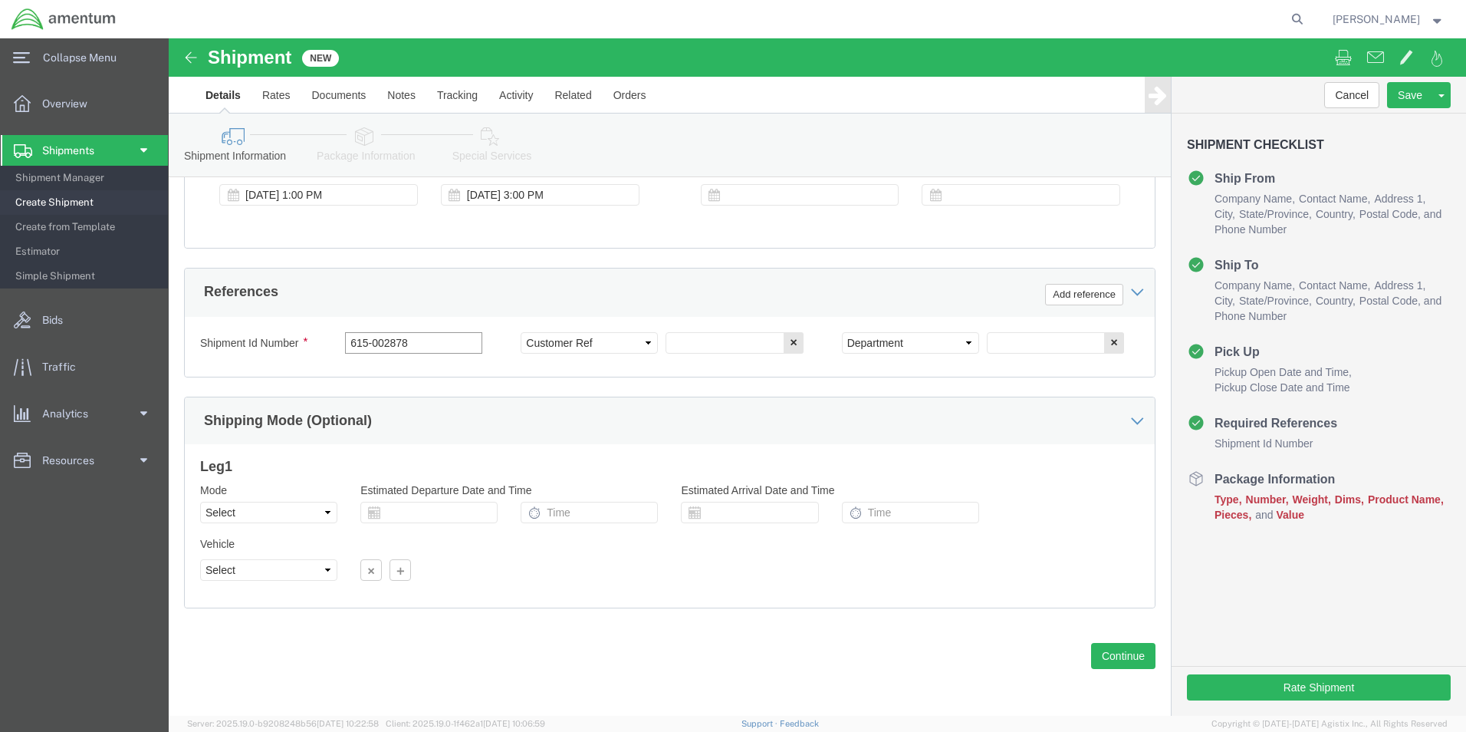
type input "615-002878"
type input "CBP"
click button "Continue"
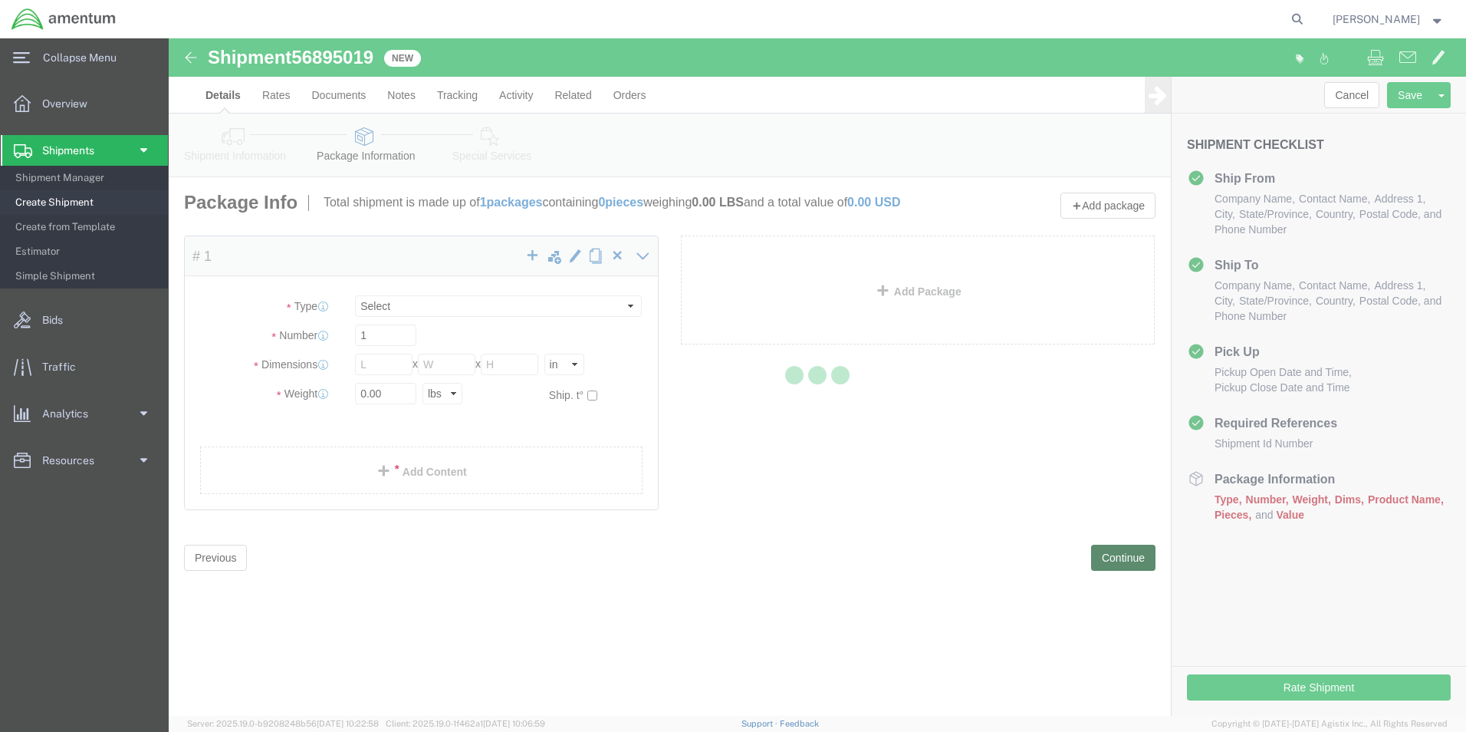
select select "CBOX"
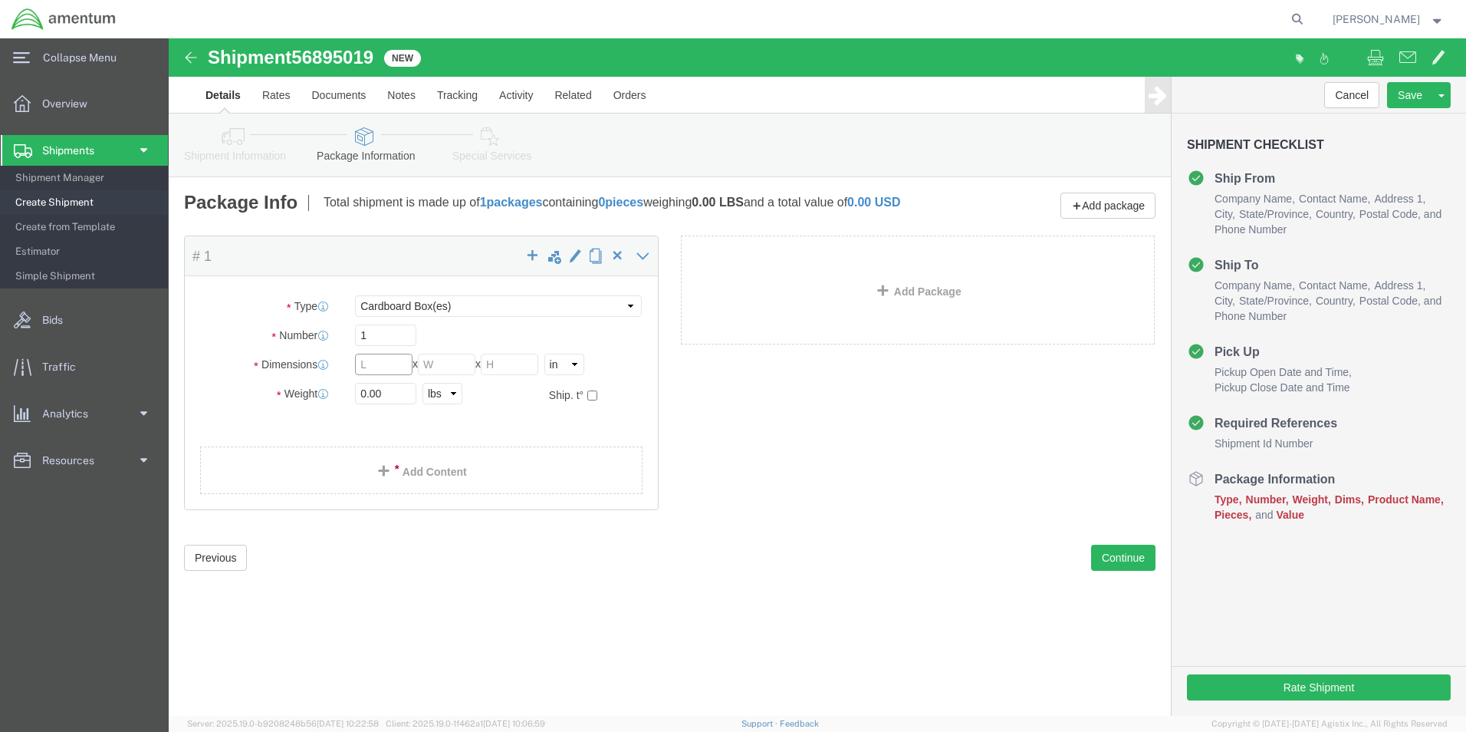
click input "text"
type input "20"
type input "5"
type input "5.00"
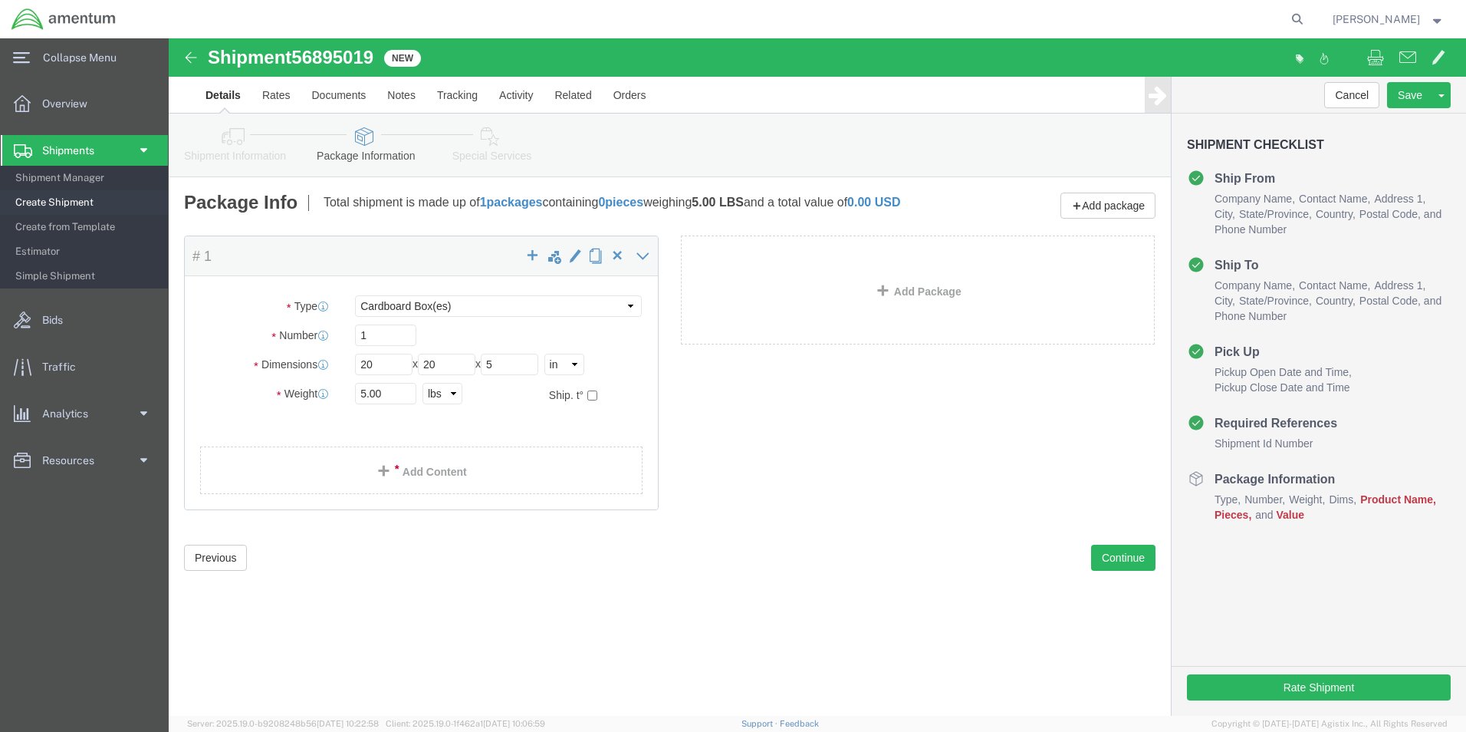
click link "Add Content"
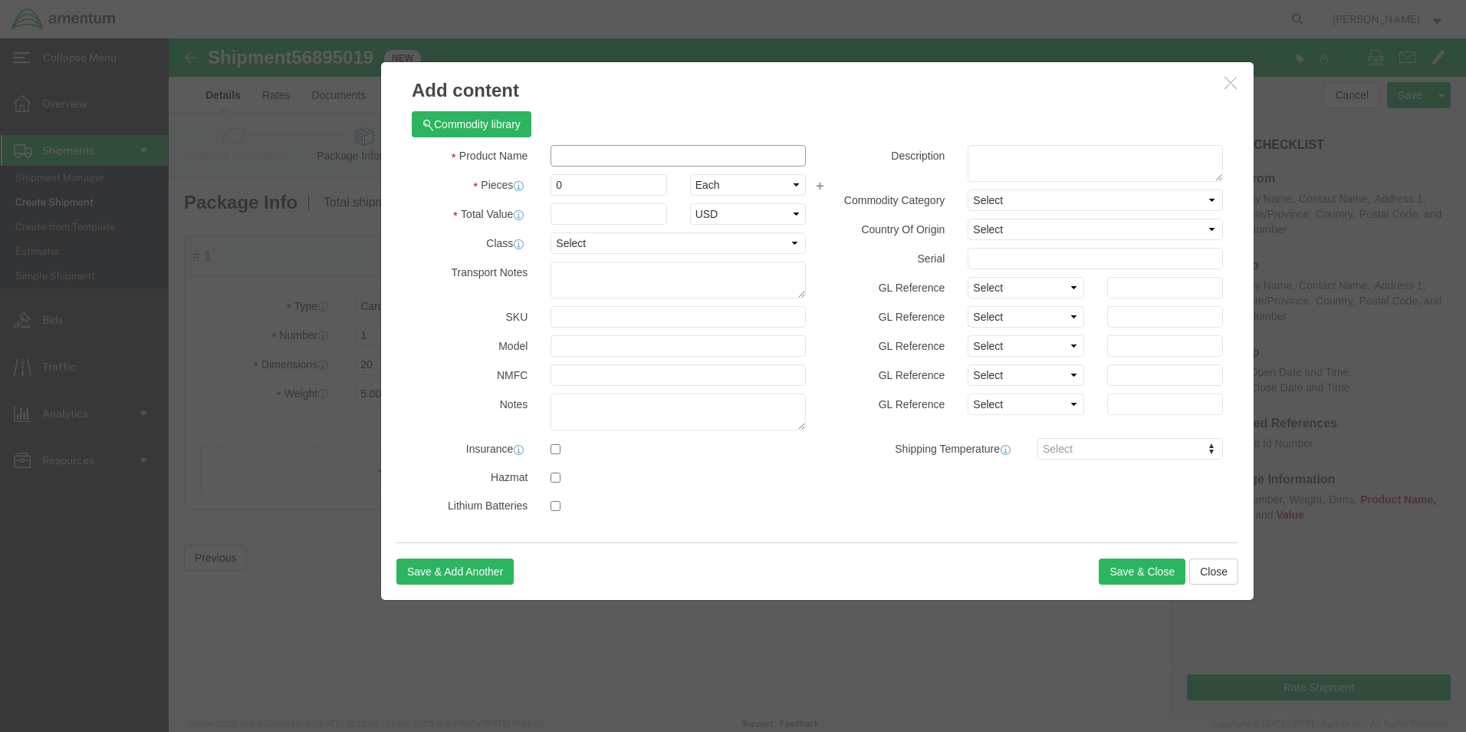
click input "text"
type input "FRAME SEAL"
type input "1.00"
type input "200.00"
select select "USD"
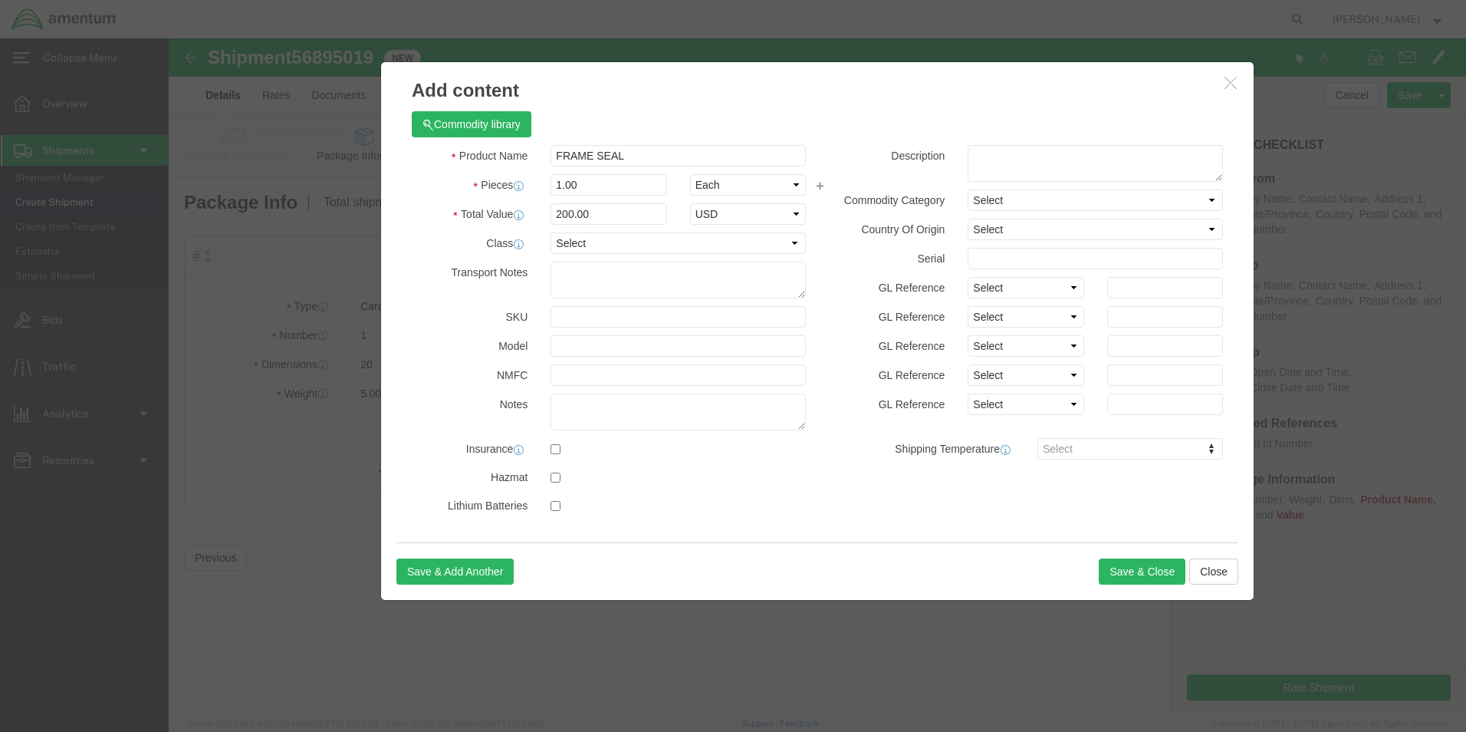
click div "Save & Add Another Save & Close Close"
click button "Save & Close"
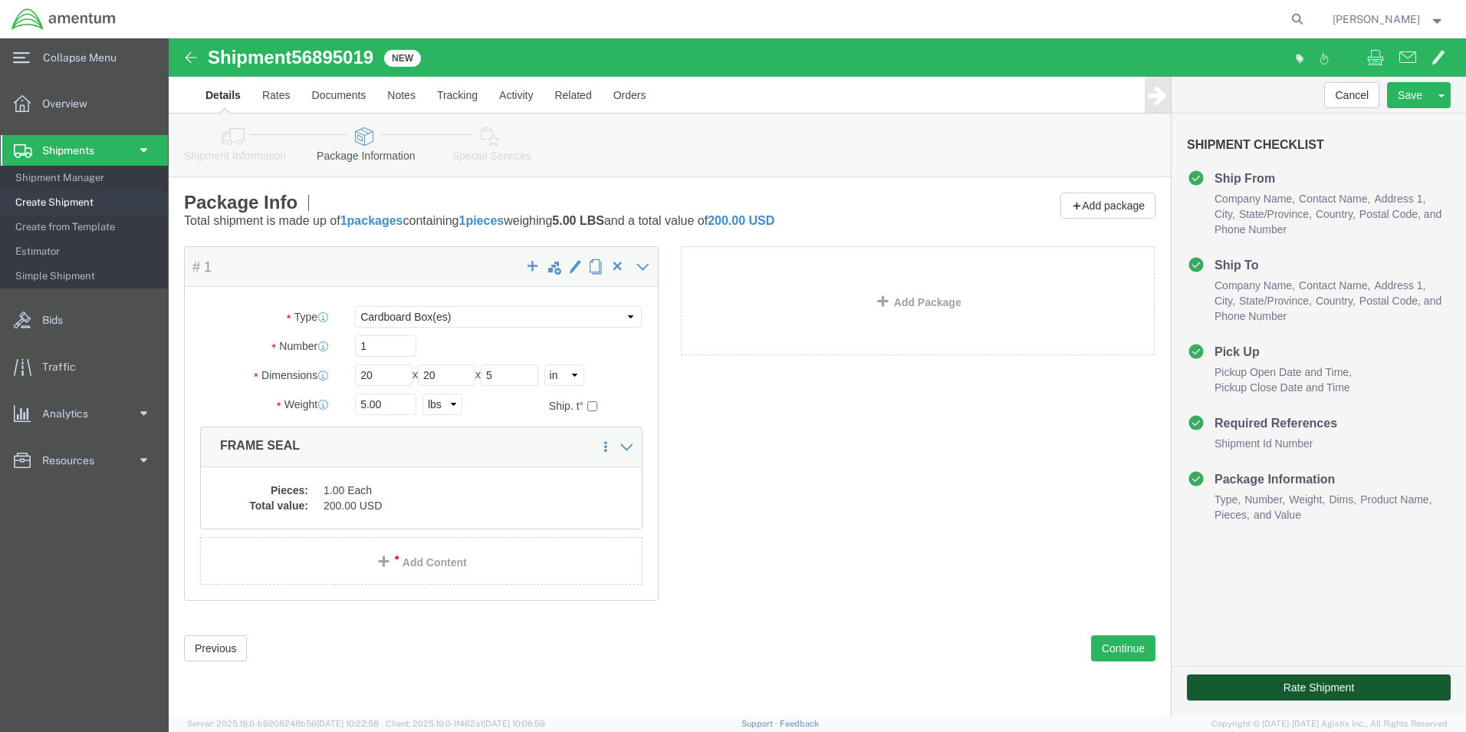
drag, startPoint x: 1109, startPoint y: 641, endPoint x: 1116, endPoint y: 655, distance: 15.8
click button "Rate Shipment"
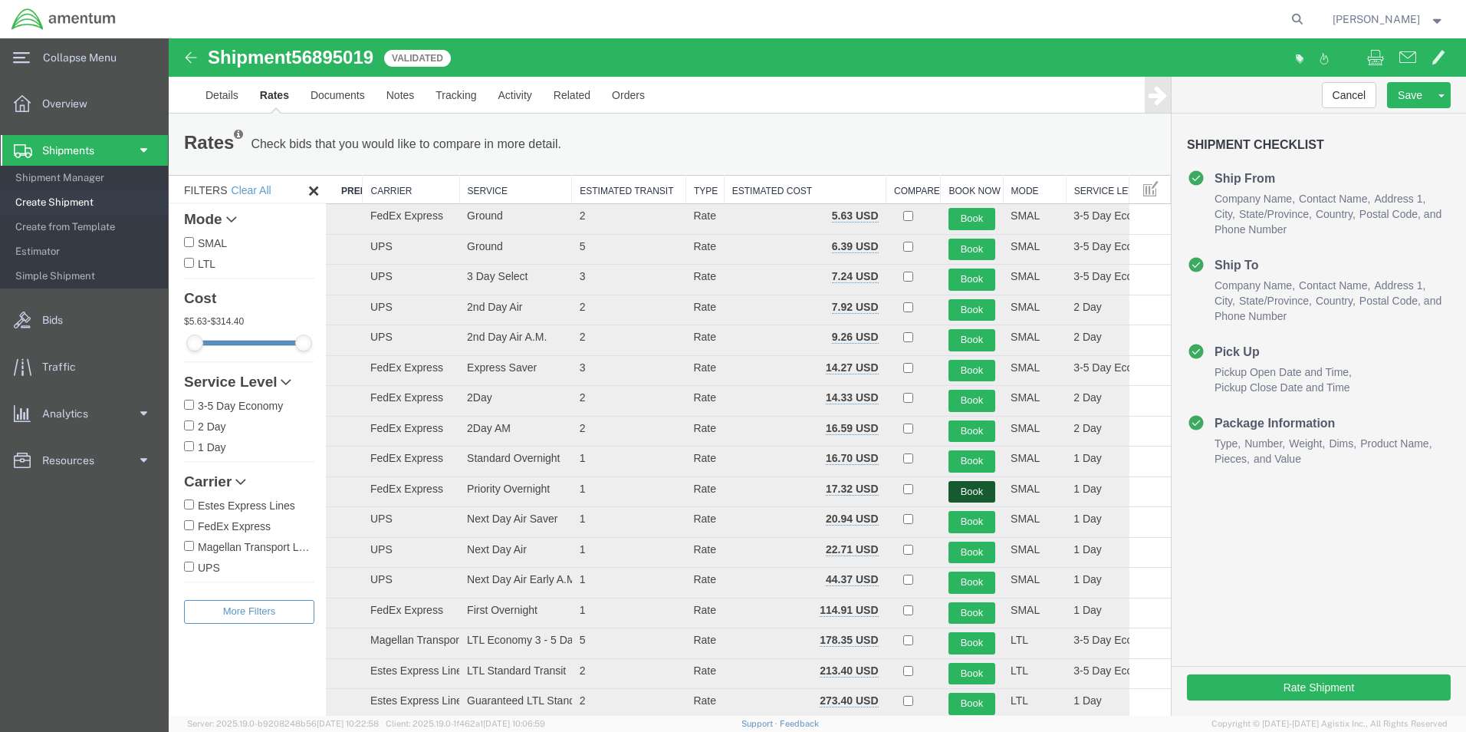
click at [958, 486] on button "Book" at bounding box center [972, 492] width 47 height 22
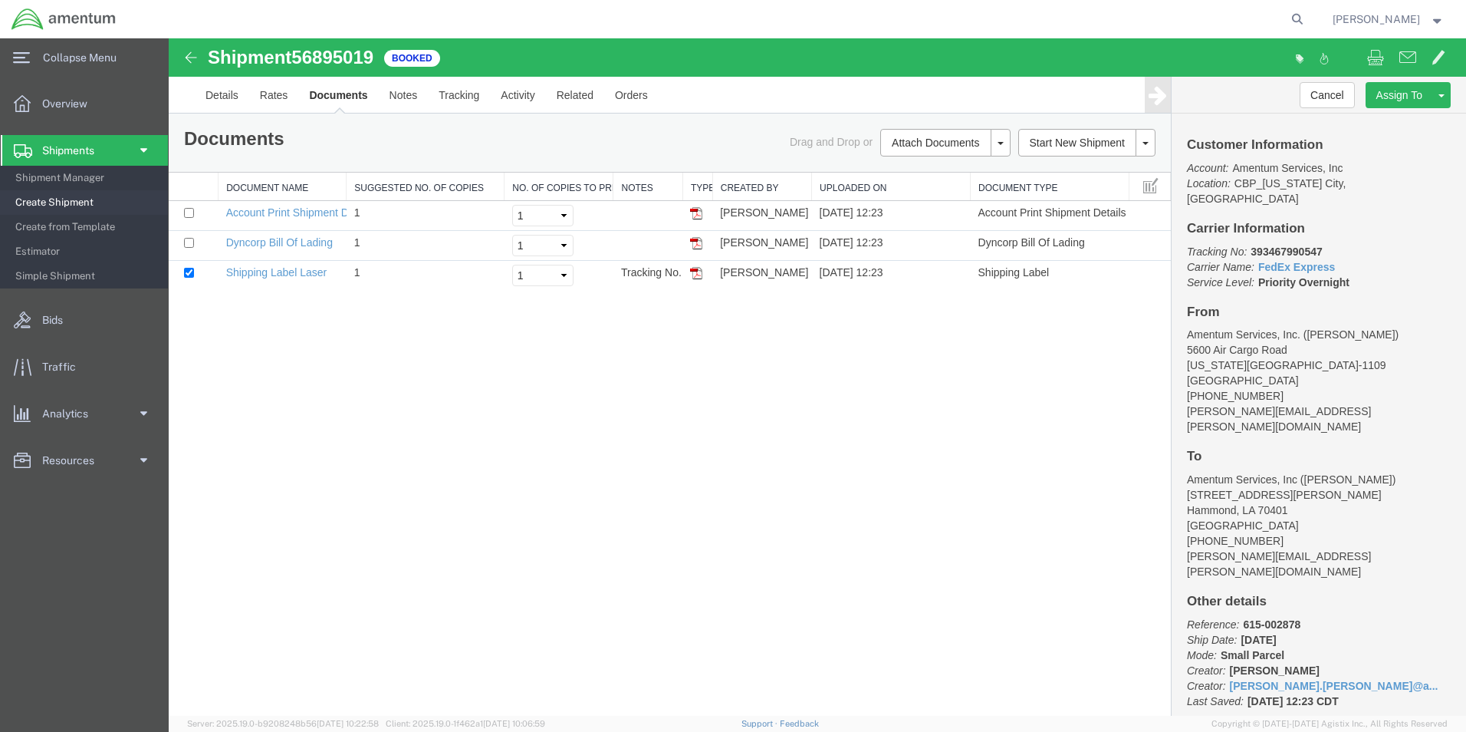
drag, startPoint x: 710, startPoint y: 38, endPoint x: 696, endPoint y: 239, distance: 201.4
click at [695, 271] on img at bounding box center [696, 273] width 12 height 12
click at [696, 239] on img at bounding box center [696, 243] width 12 height 12
